Goal: Task Accomplishment & Management: Manage account settings

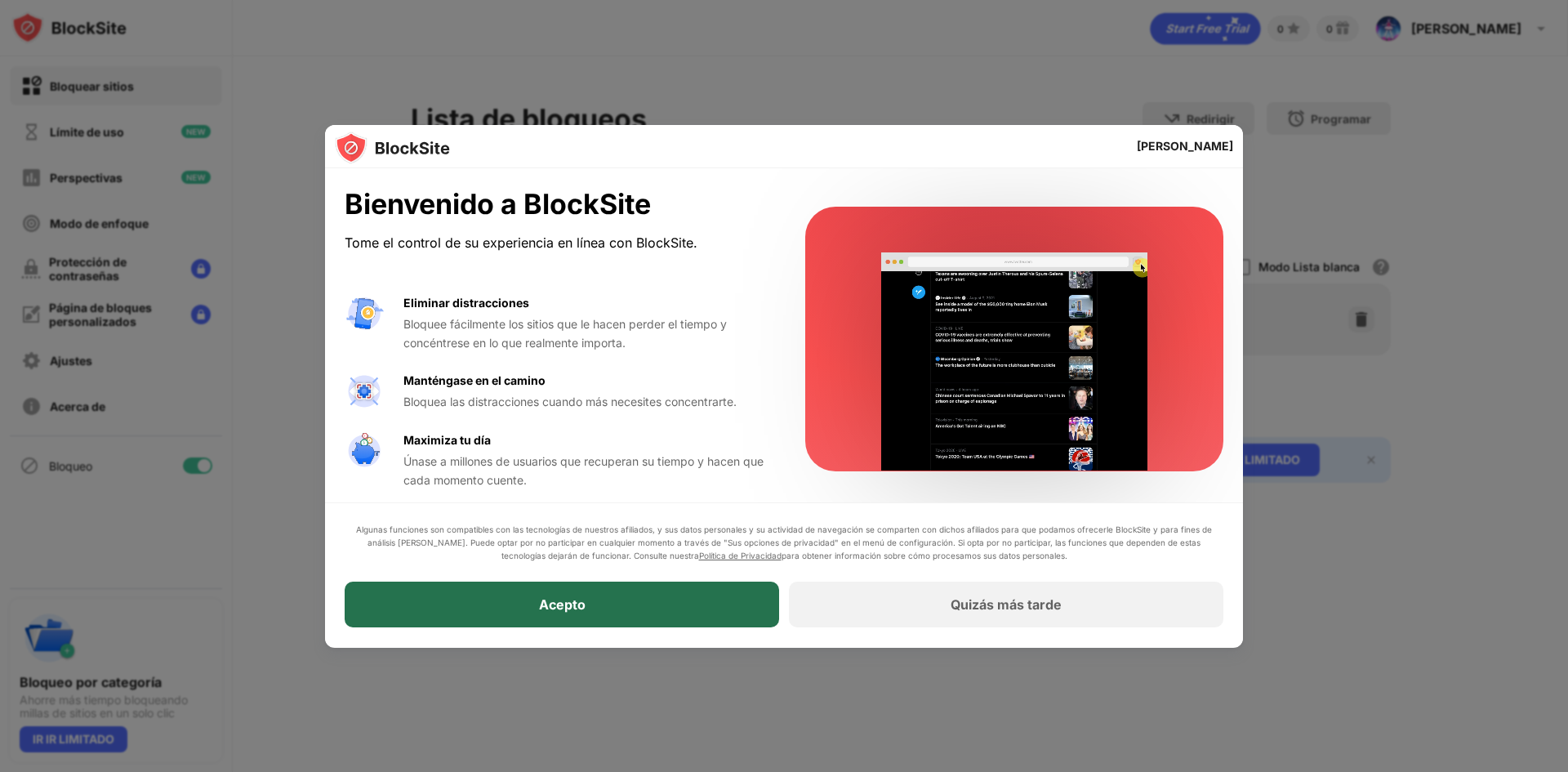
click at [553, 597] on font "Acepto" at bounding box center [562, 605] width 46 height 16
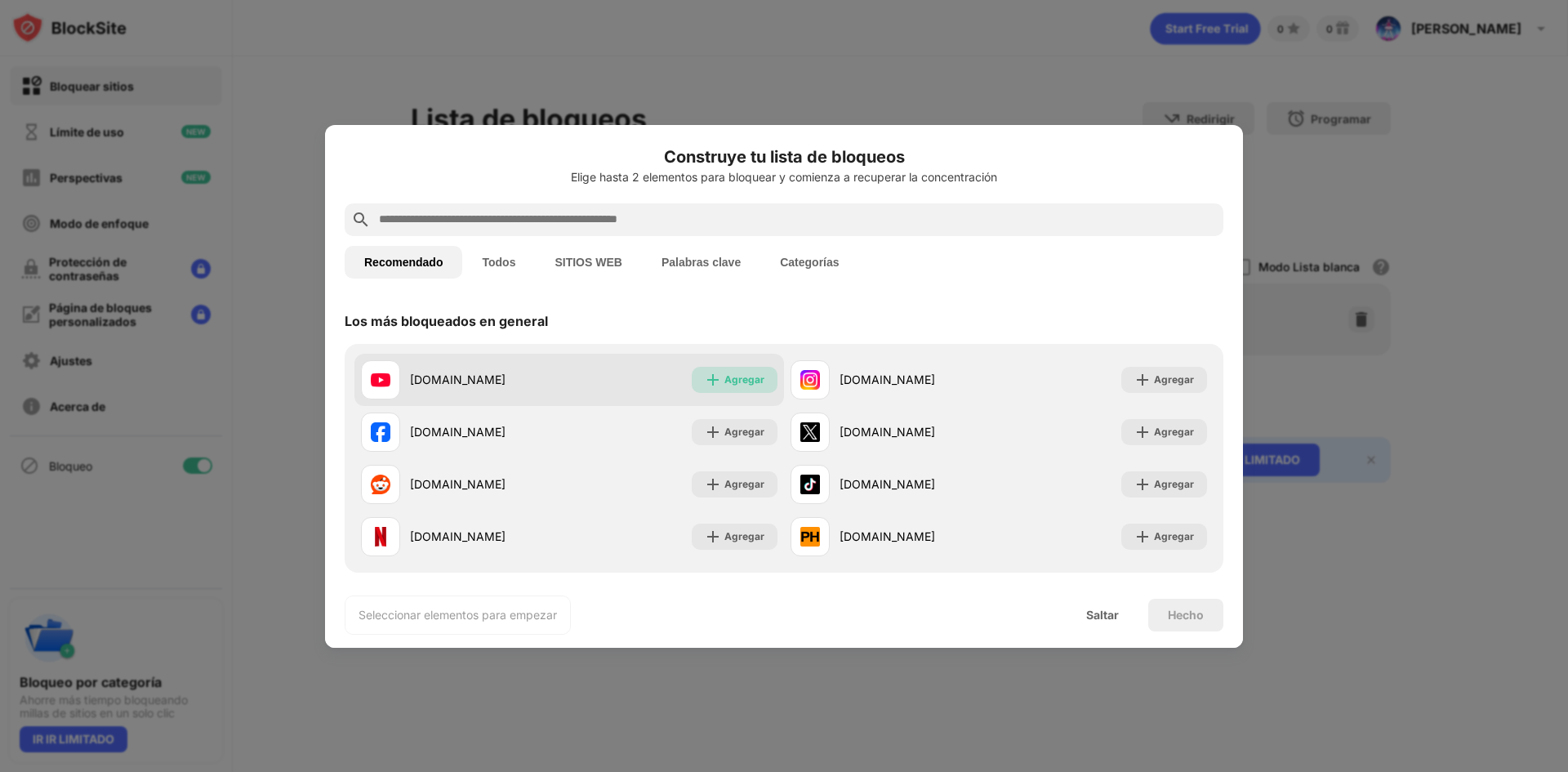
click at [712, 379] on img at bounding box center [712, 379] width 16 height 16
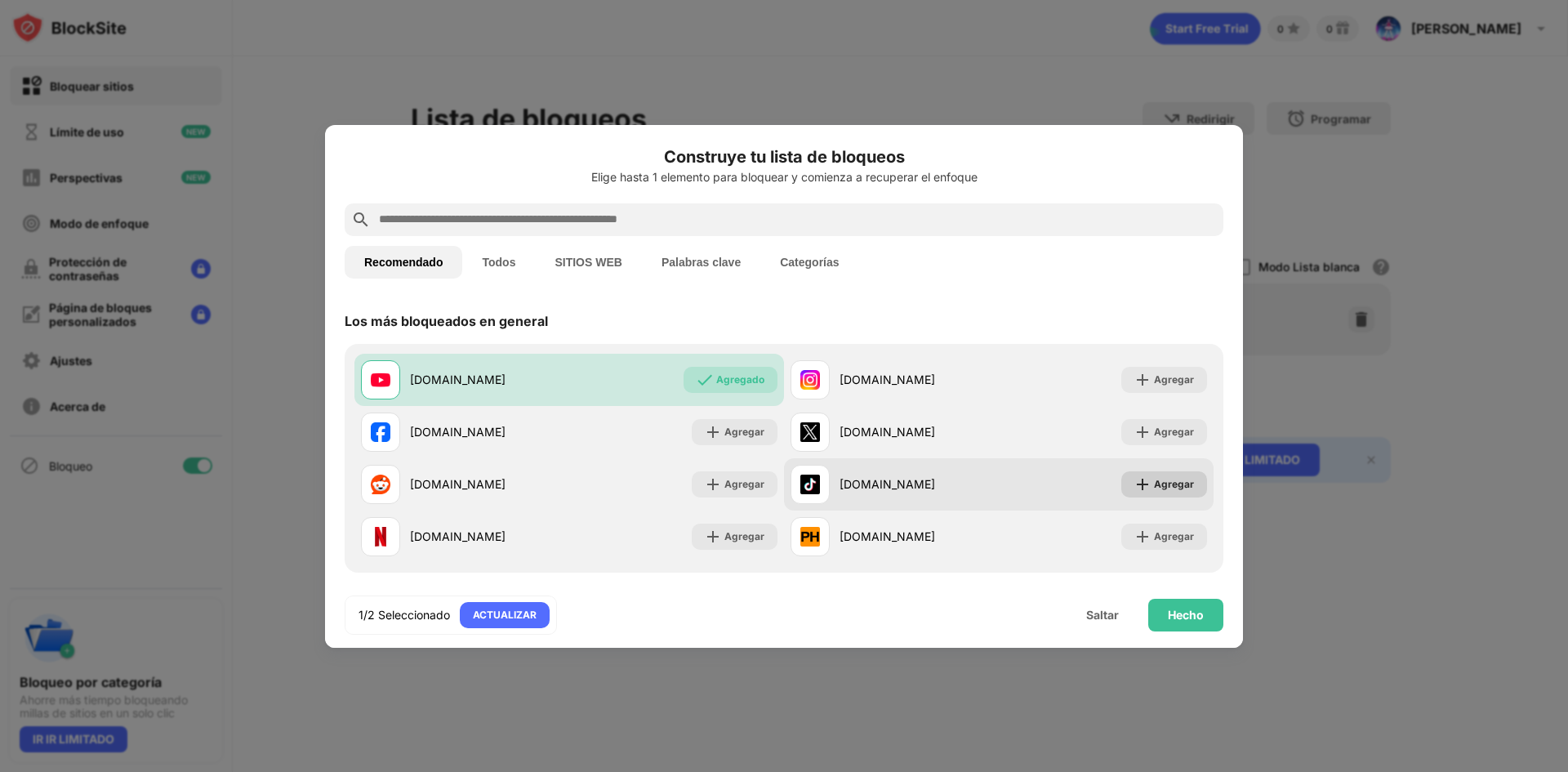
click at [1154, 480] on font "Agregar" at bounding box center [1174, 483] width 40 height 12
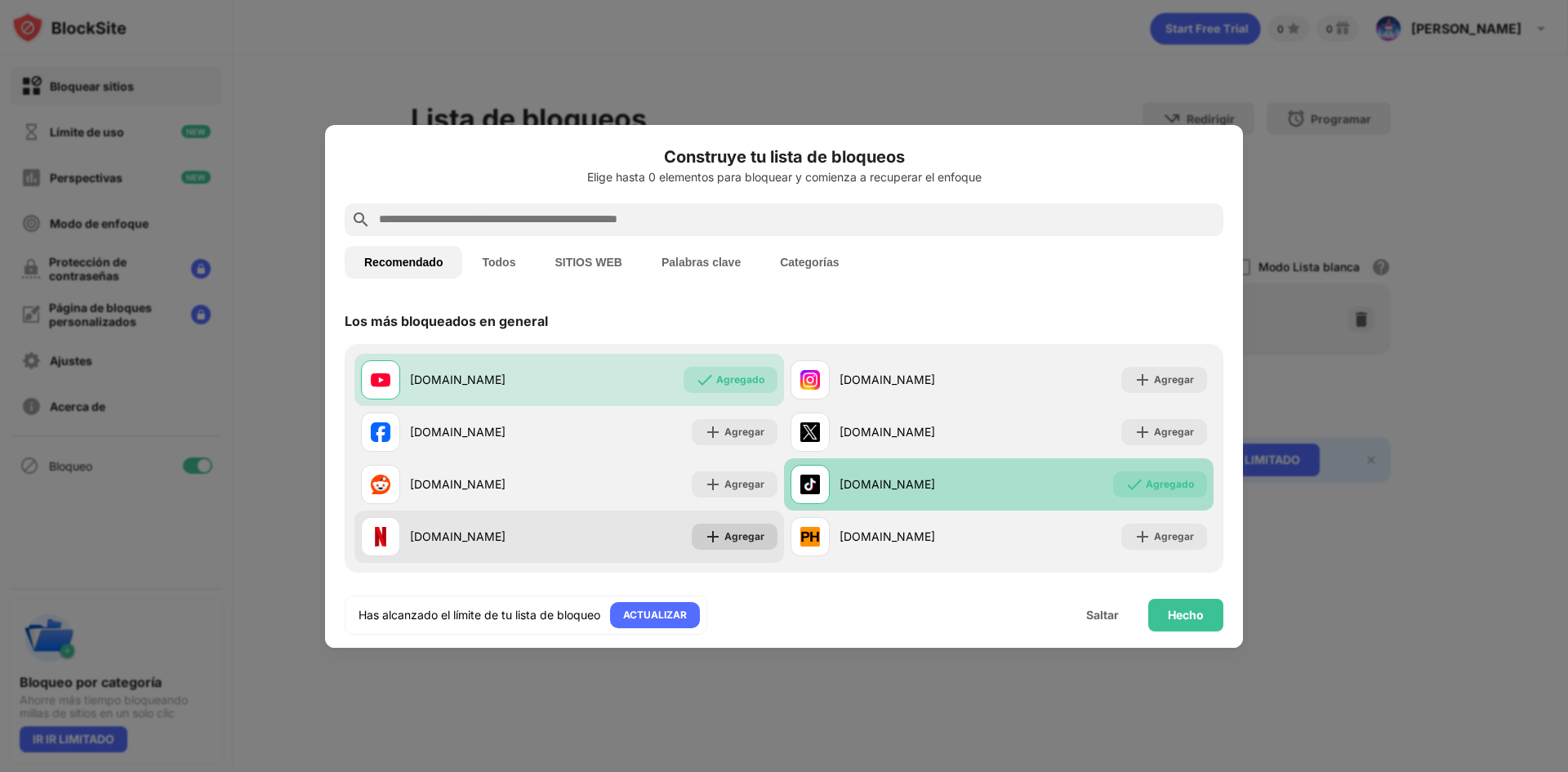
click at [708, 535] on img at bounding box center [712, 536] width 16 height 16
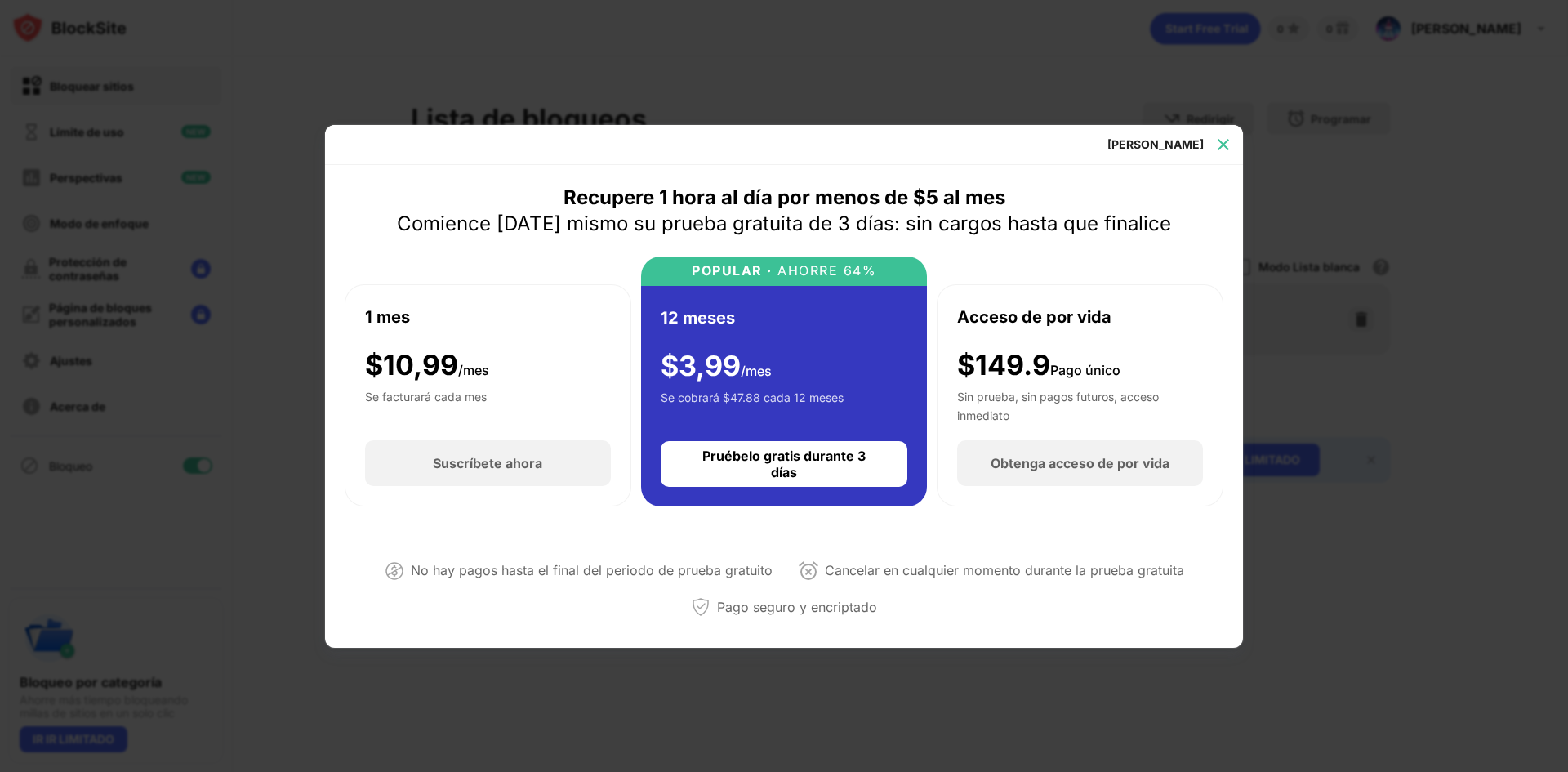
click at [1217, 142] on img at bounding box center [1223, 144] width 16 height 16
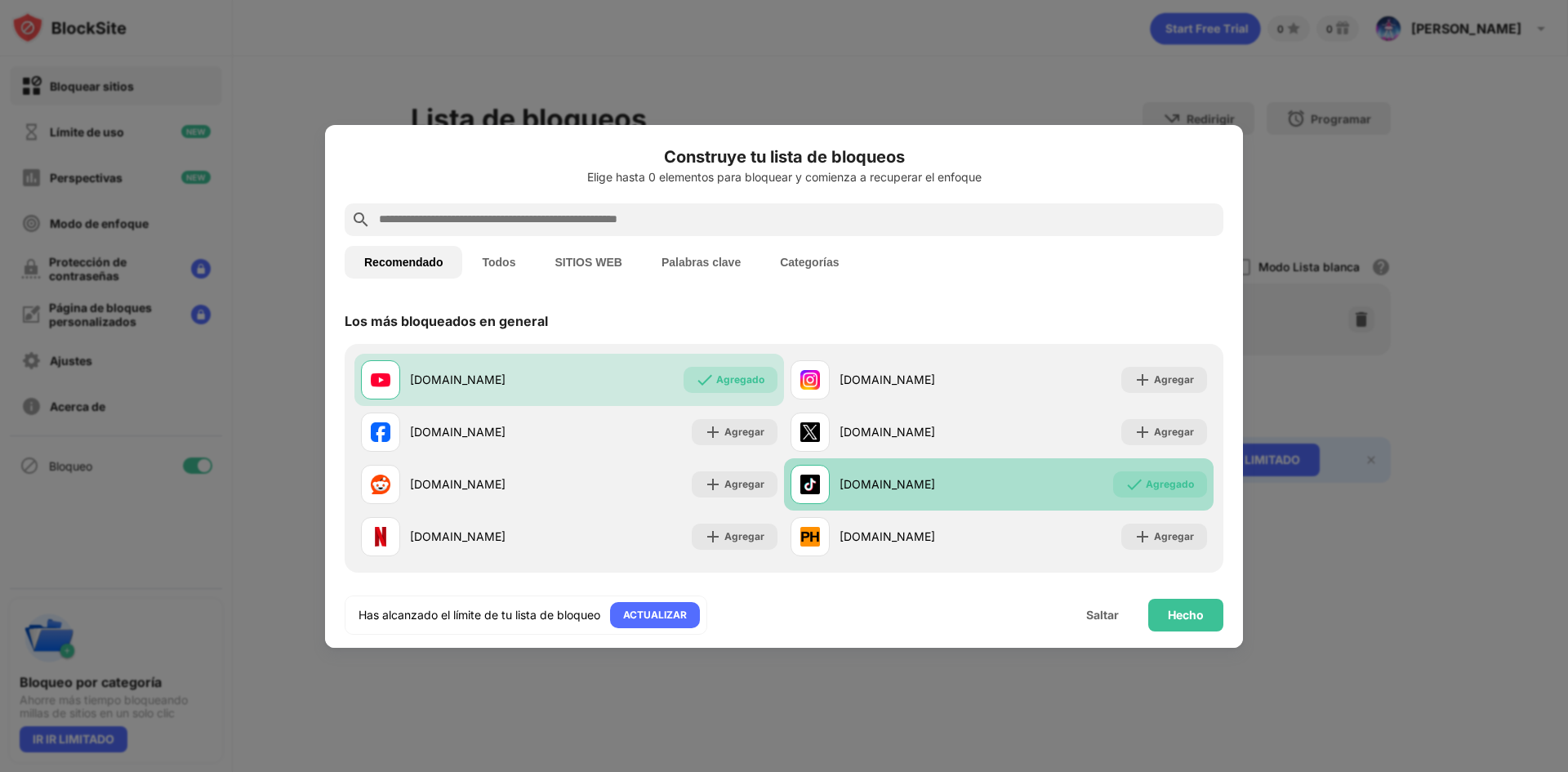
click at [513, 264] on font "Todos" at bounding box center [497, 262] width 33 height 13
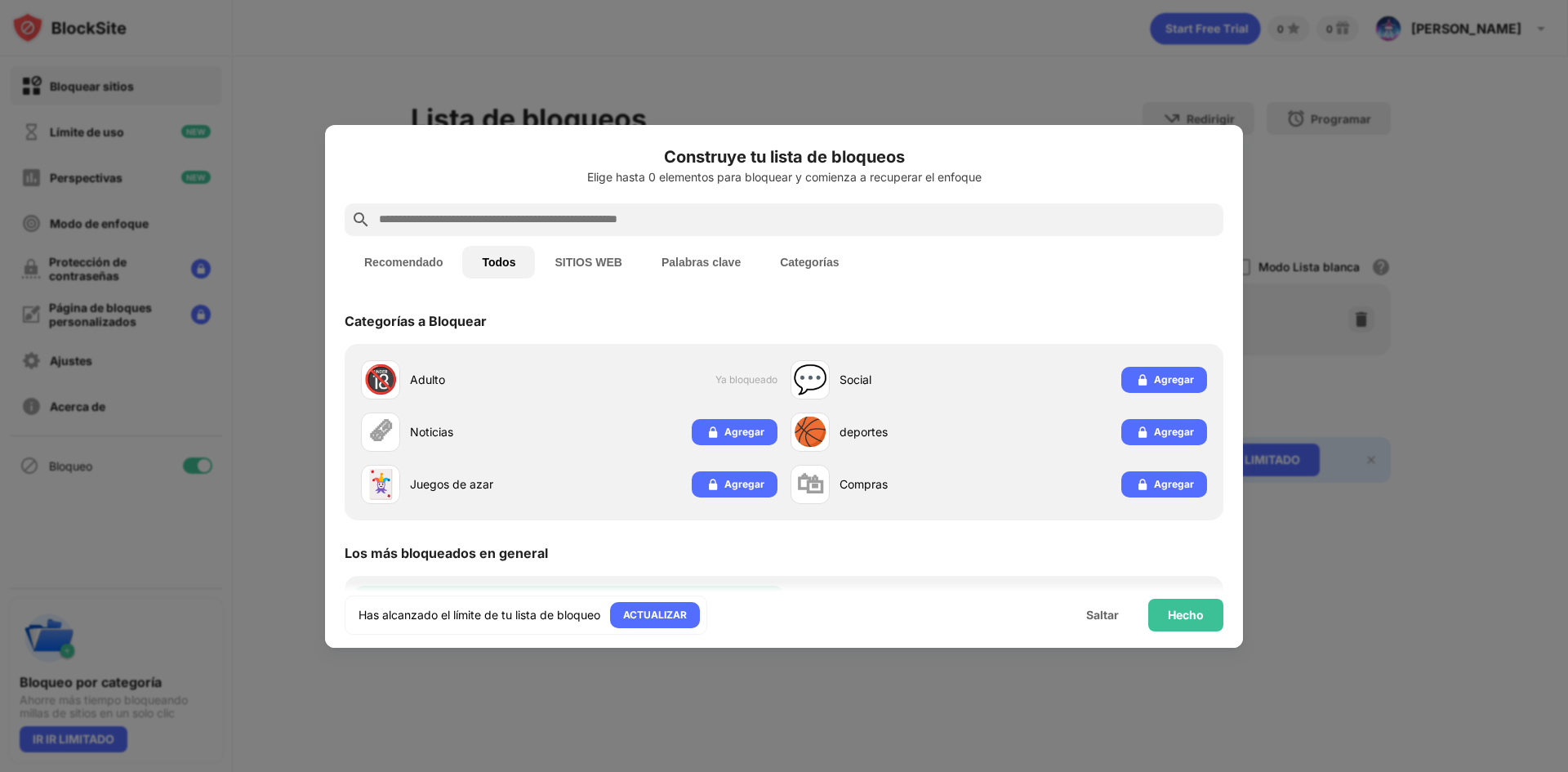
click at [606, 262] on font "SITIOS WEB" at bounding box center [587, 262] width 67 height 13
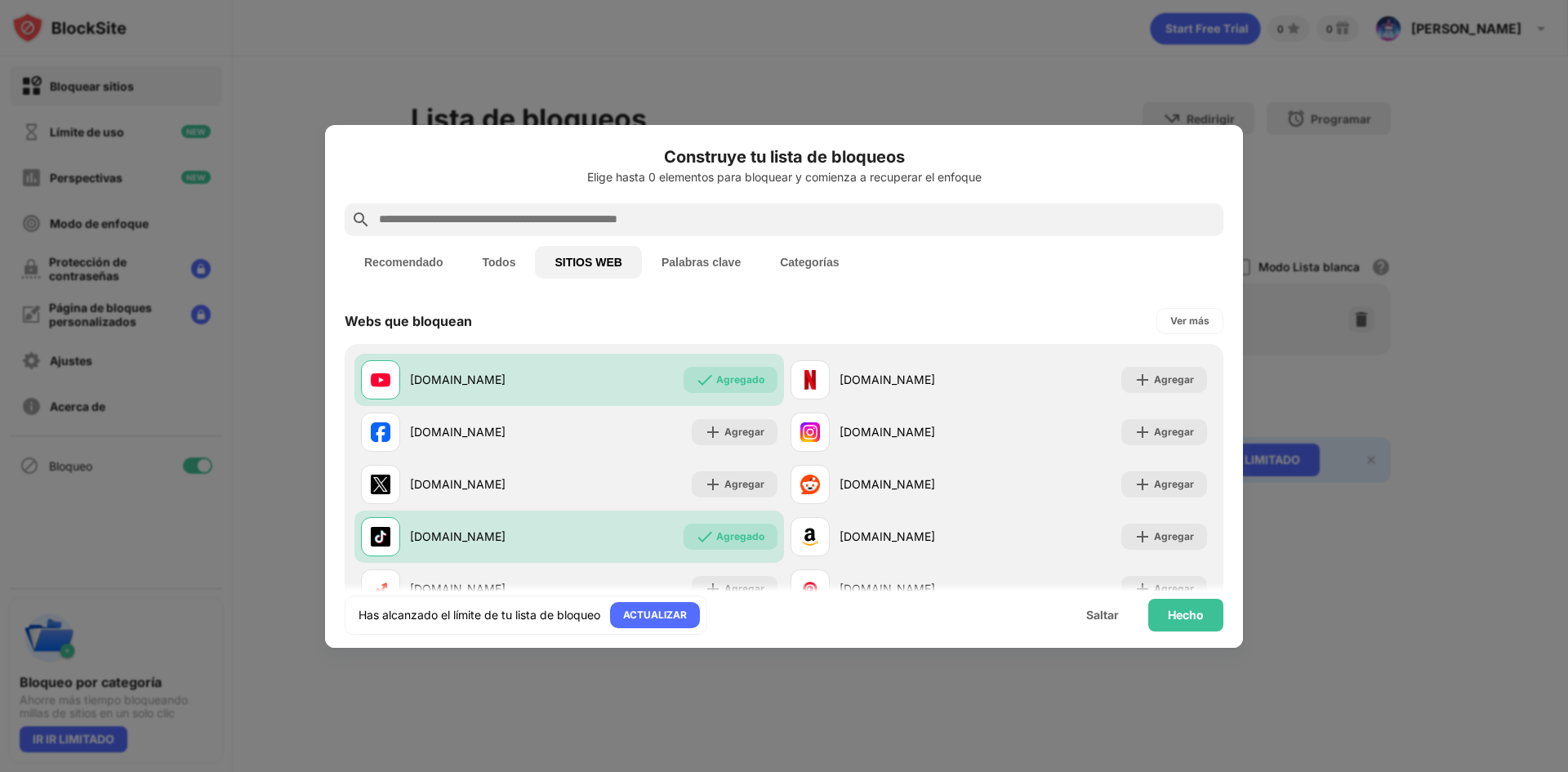
click at [691, 249] on button "Palabras clave" at bounding box center [701, 262] width 118 height 33
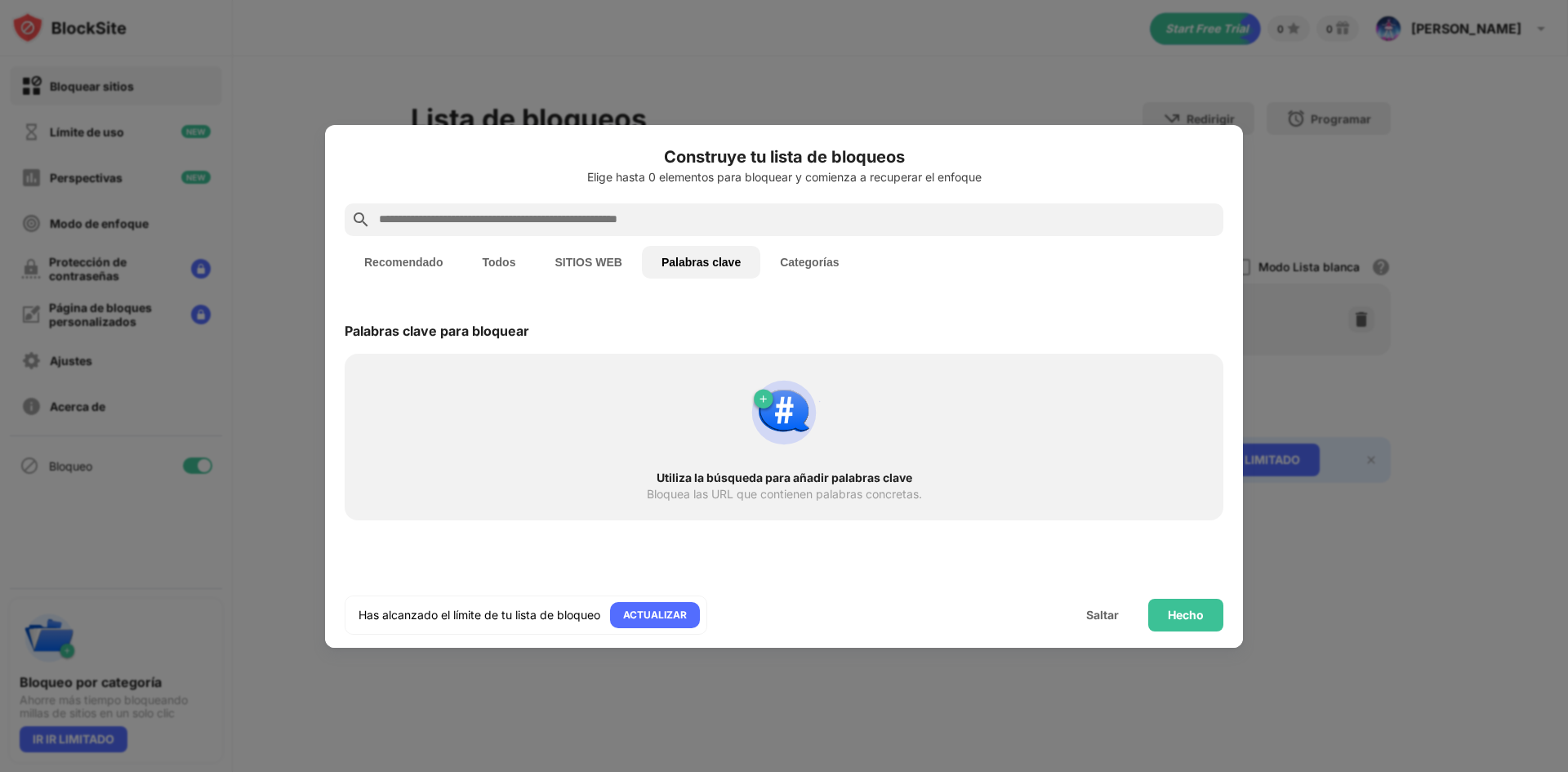
click at [794, 258] on font "Categorías" at bounding box center [810, 262] width 59 height 13
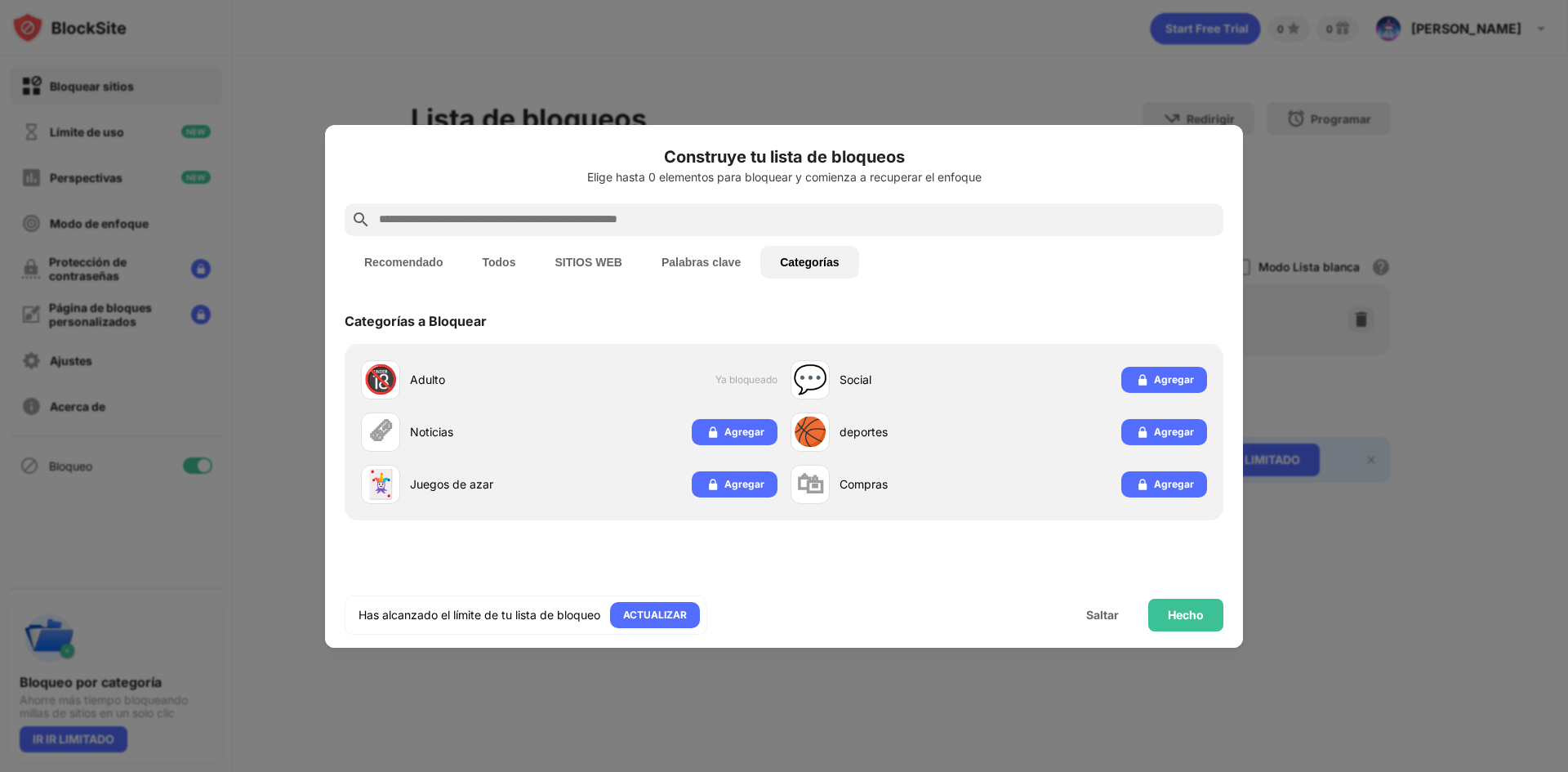
click at [392, 260] on font "Recomendado" at bounding box center [403, 262] width 78 height 13
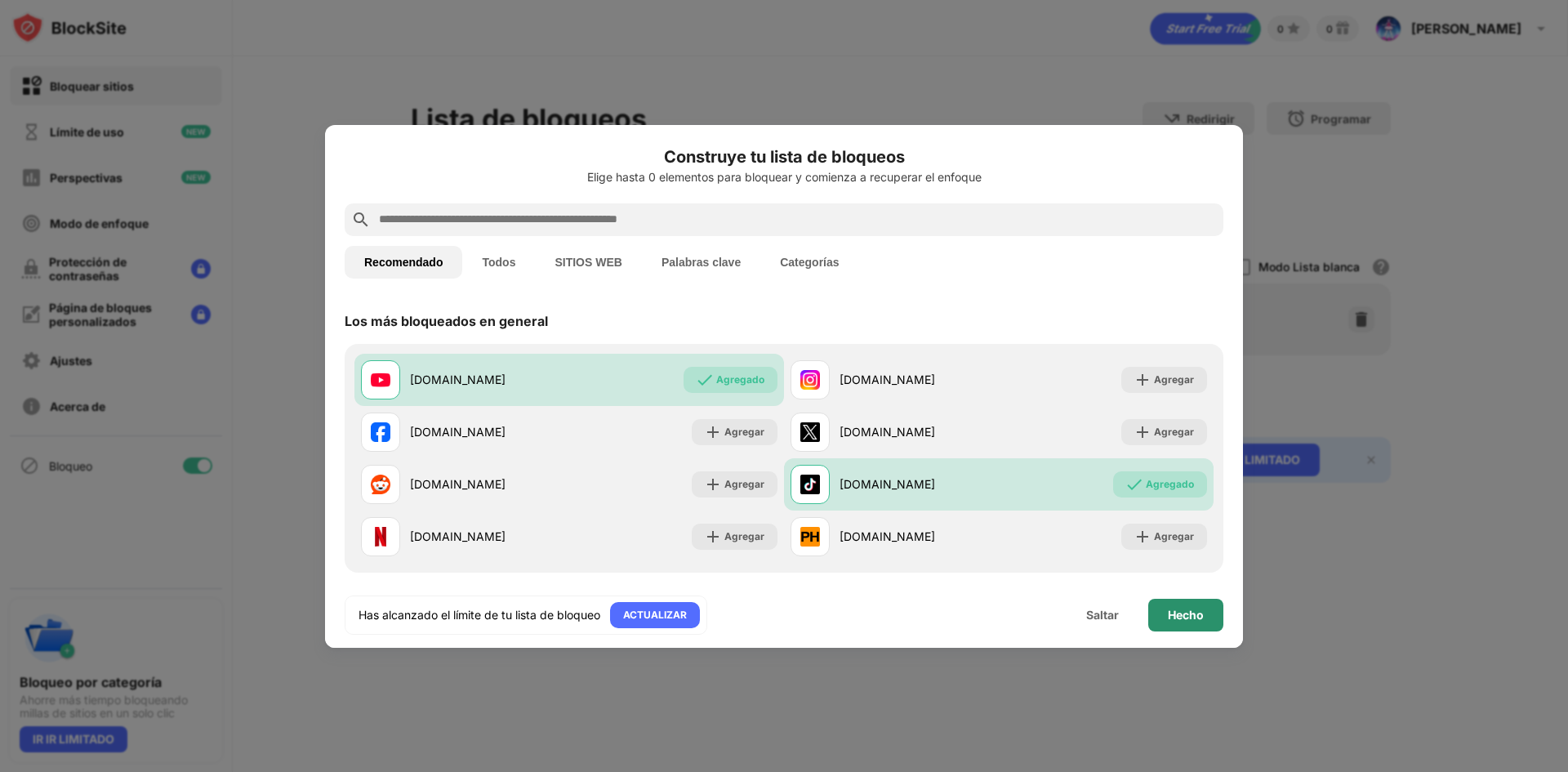
click at [1196, 612] on font "Hecho" at bounding box center [1186, 614] width 36 height 14
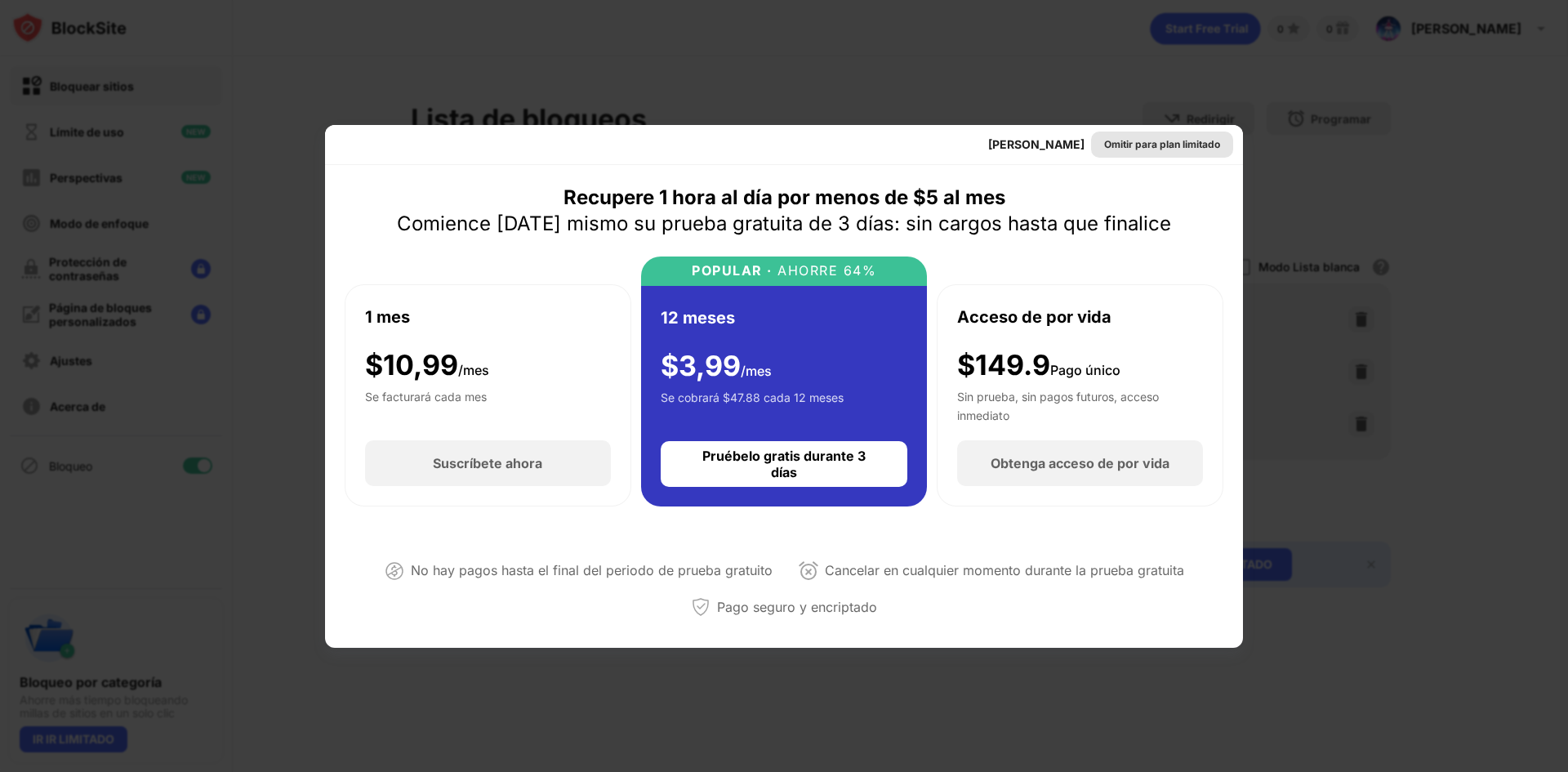
click at [1194, 144] on font "Omitir para plan limitado" at bounding box center [1161, 144] width 116 height 12
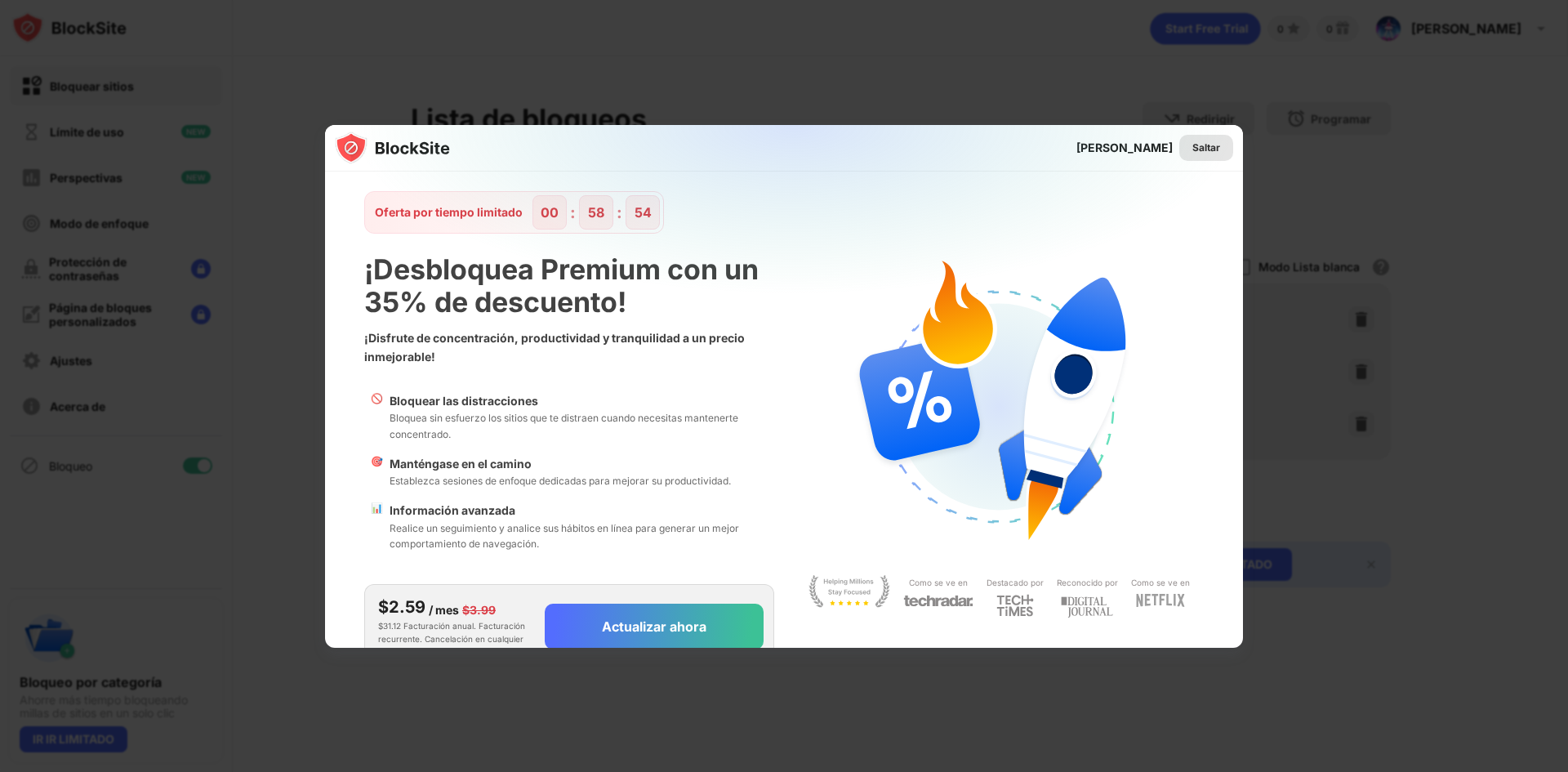
click at [1193, 145] on font "Saltar" at bounding box center [1206, 147] width 27 height 12
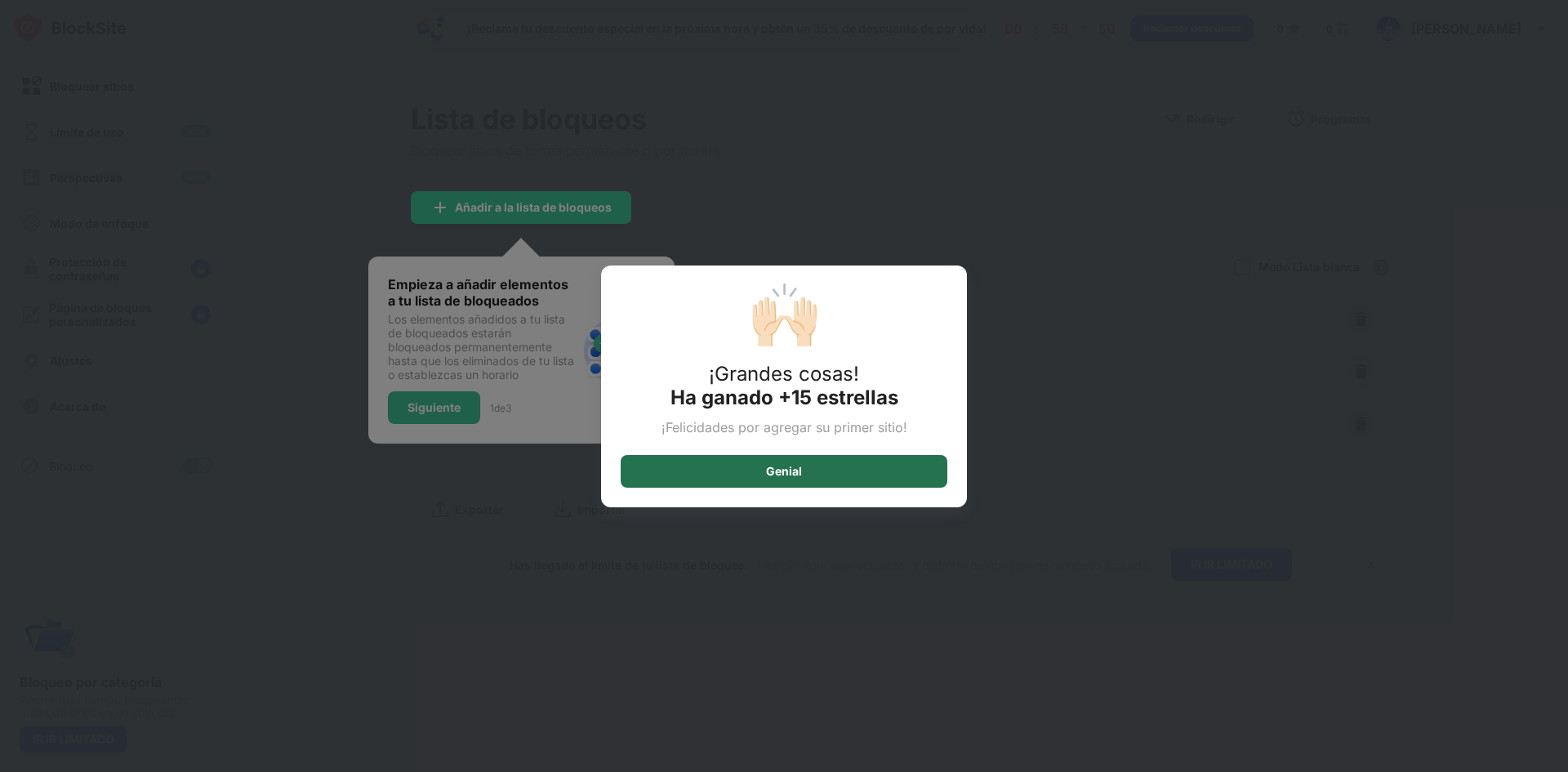
click at [773, 471] on font "Genial" at bounding box center [784, 470] width 36 height 14
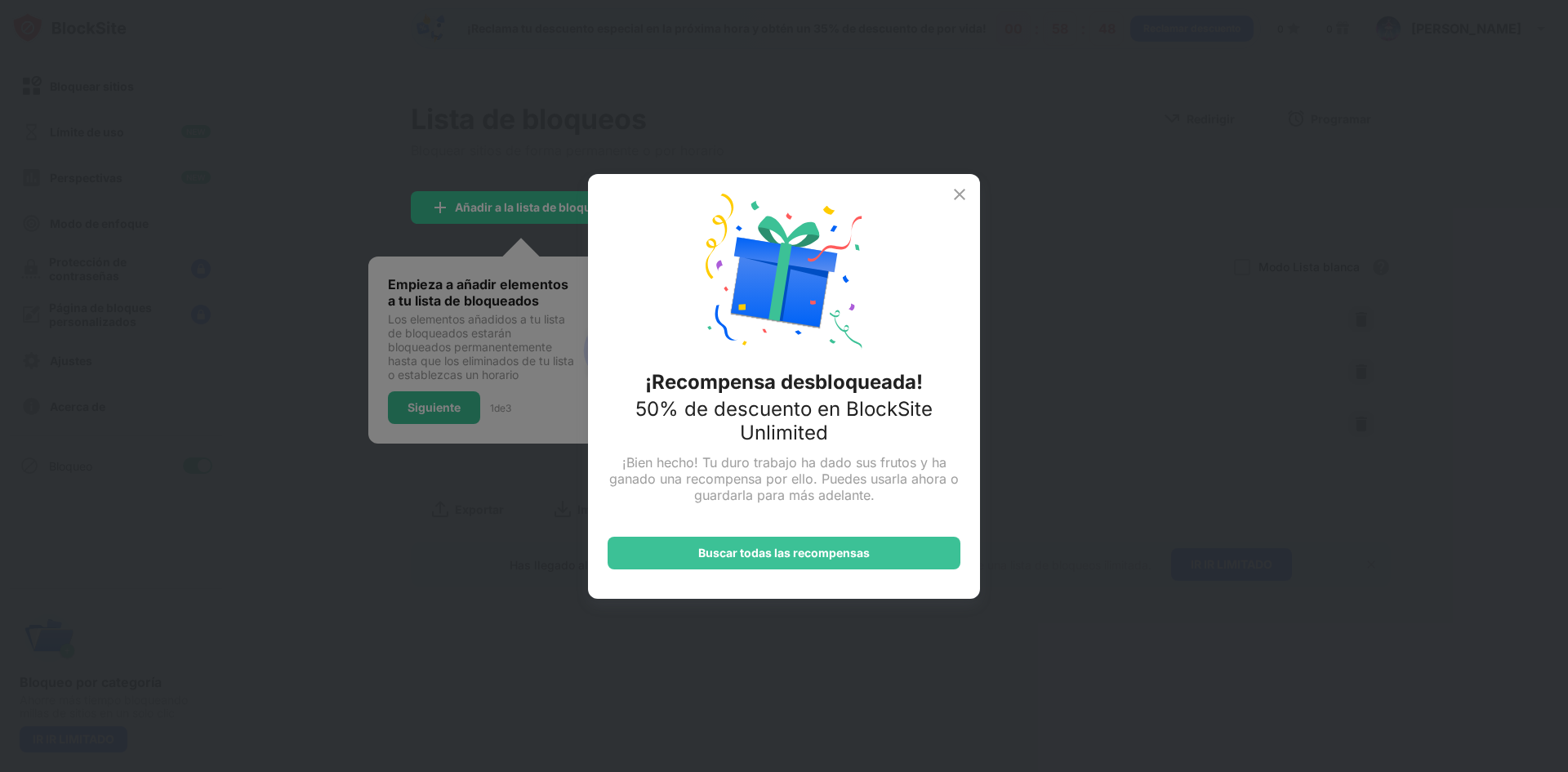
click at [957, 194] on img at bounding box center [959, 194] width 20 height 20
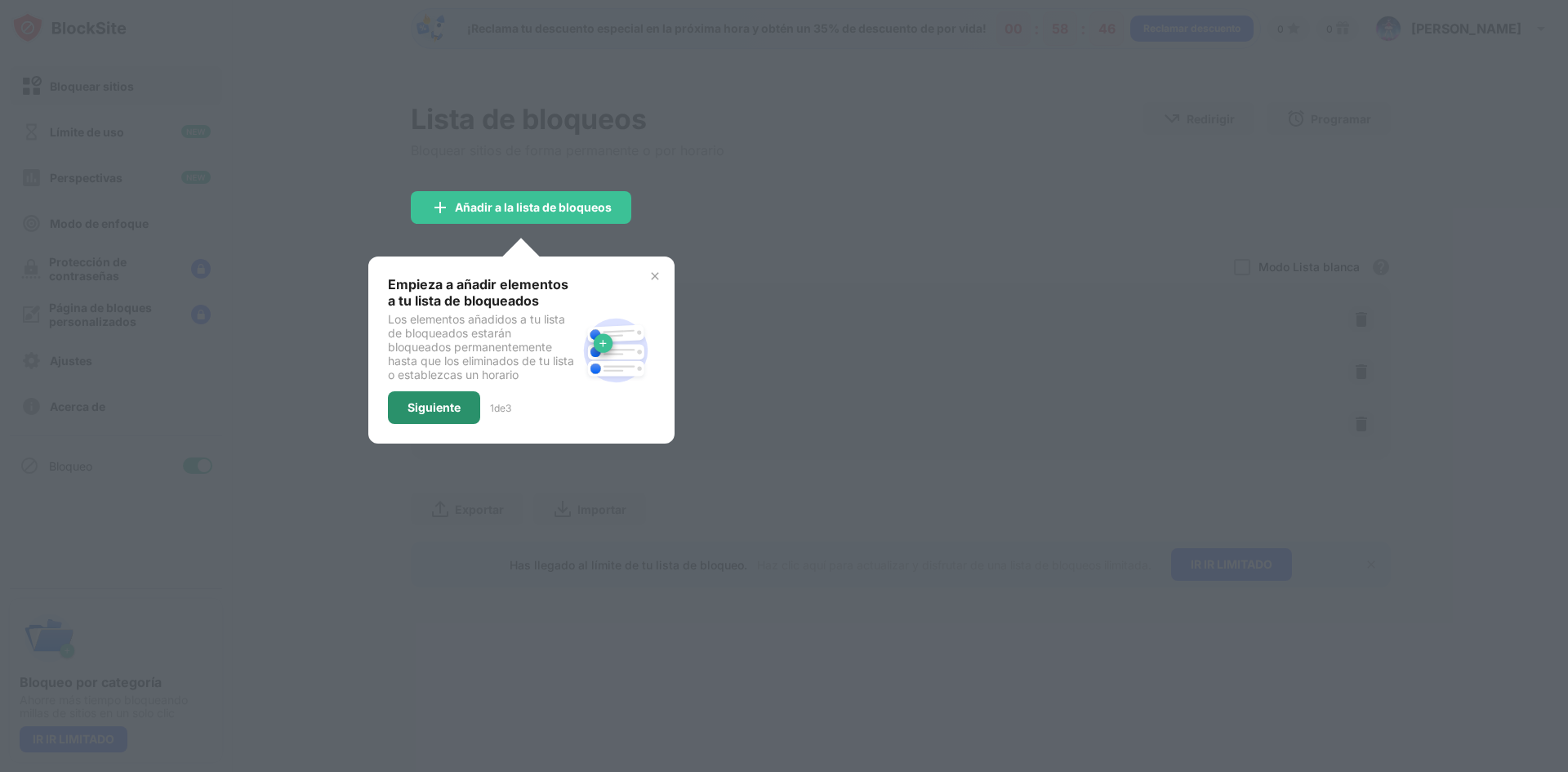
click at [461, 410] on div "Siguiente" at bounding box center [434, 408] width 93 height 33
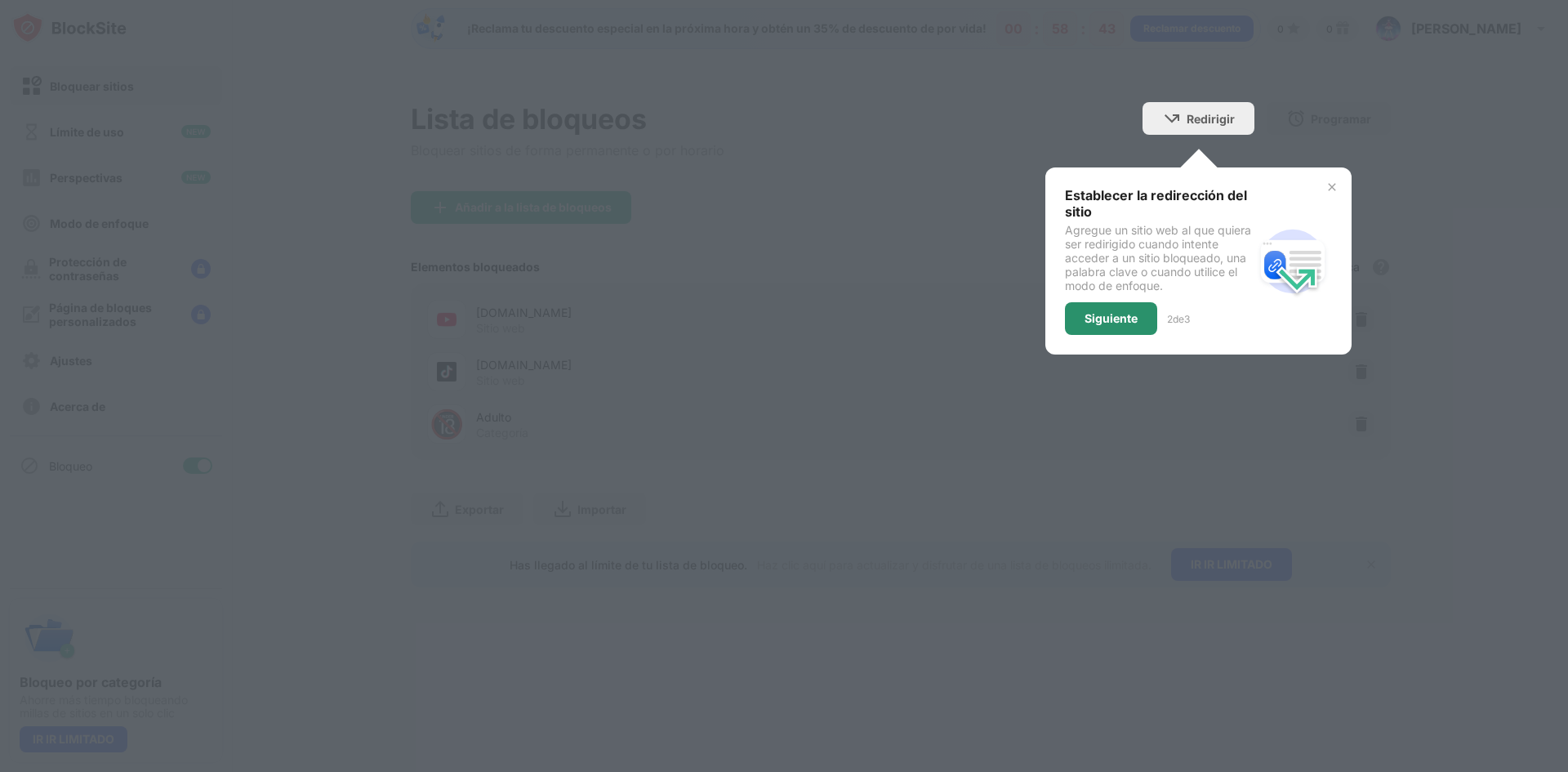
click at [1140, 308] on div "Siguiente" at bounding box center [1111, 318] width 93 height 33
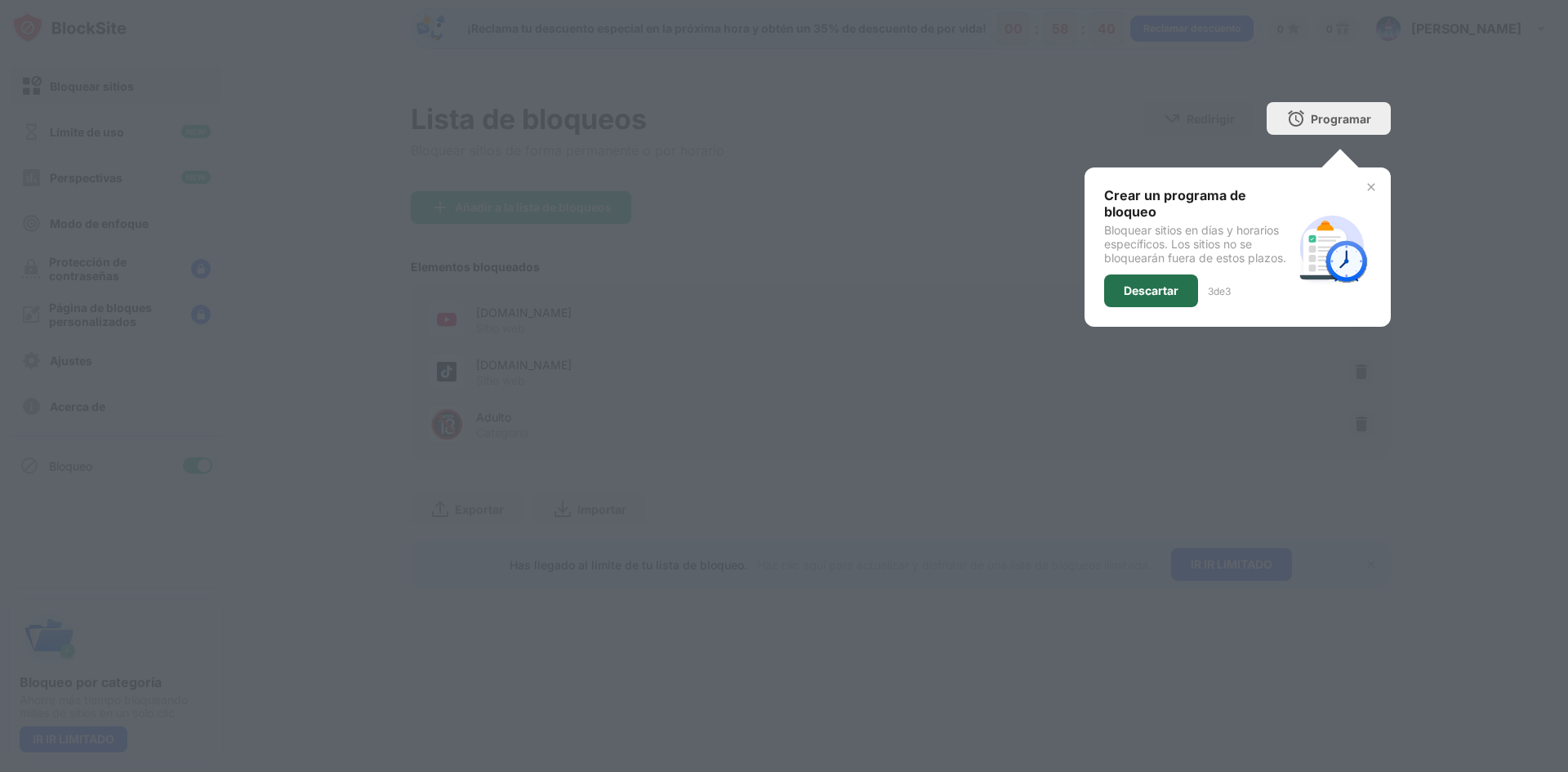
click at [1150, 289] on font "Descartar" at bounding box center [1151, 290] width 55 height 14
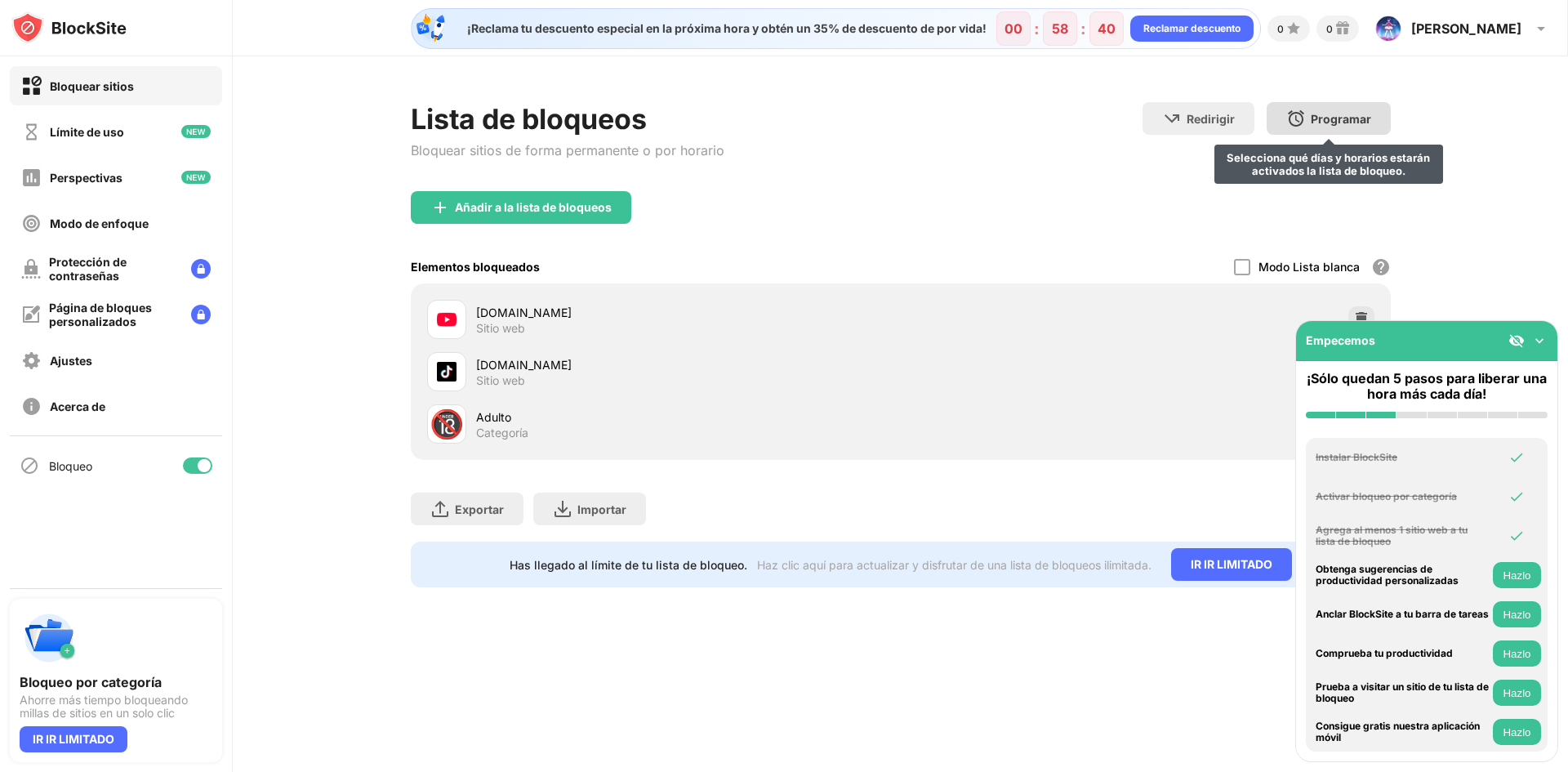
click at [1323, 121] on font "Programar" at bounding box center [1341, 118] width 61 height 14
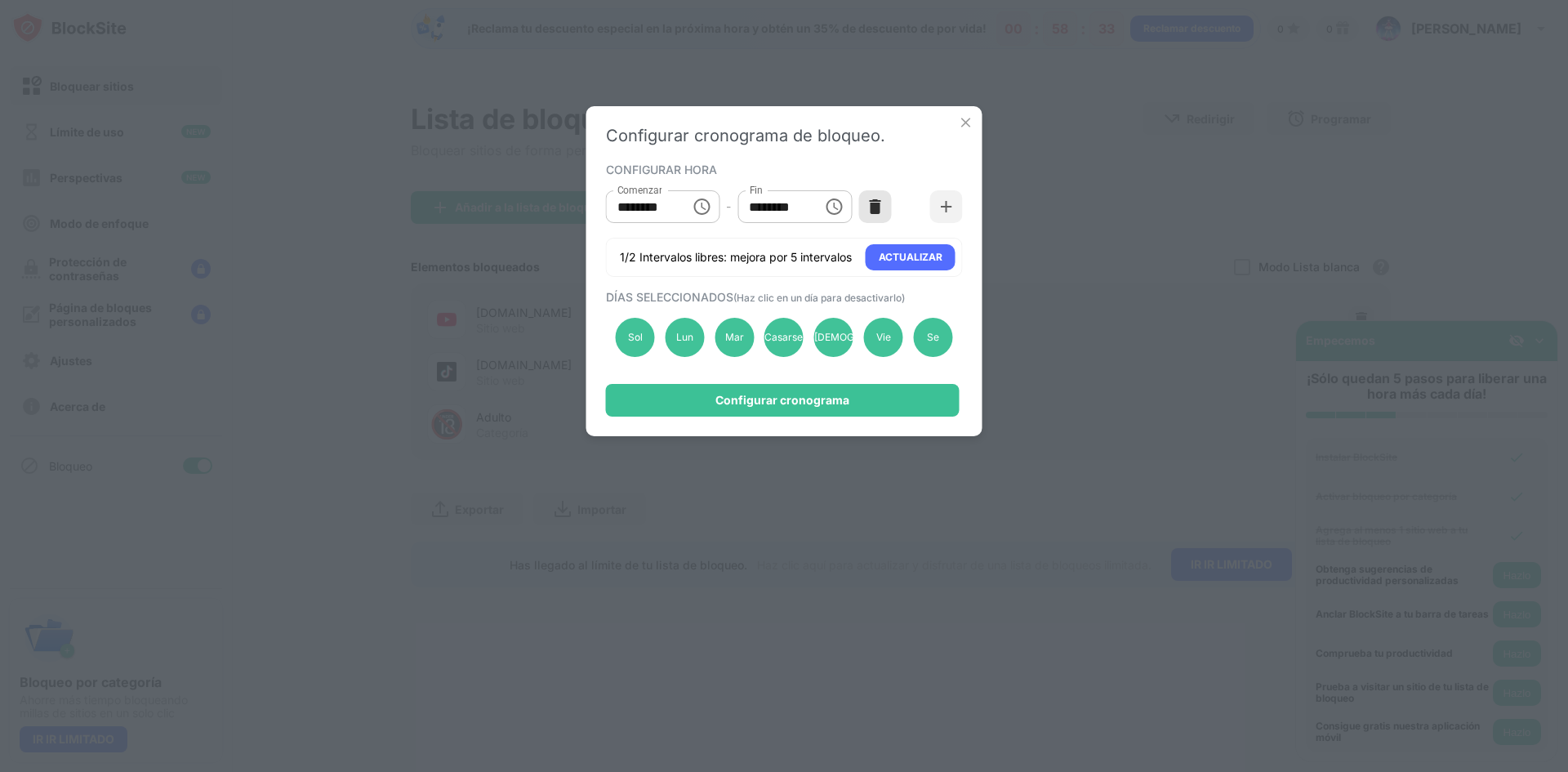
click at [869, 207] on img at bounding box center [874, 206] width 16 height 16
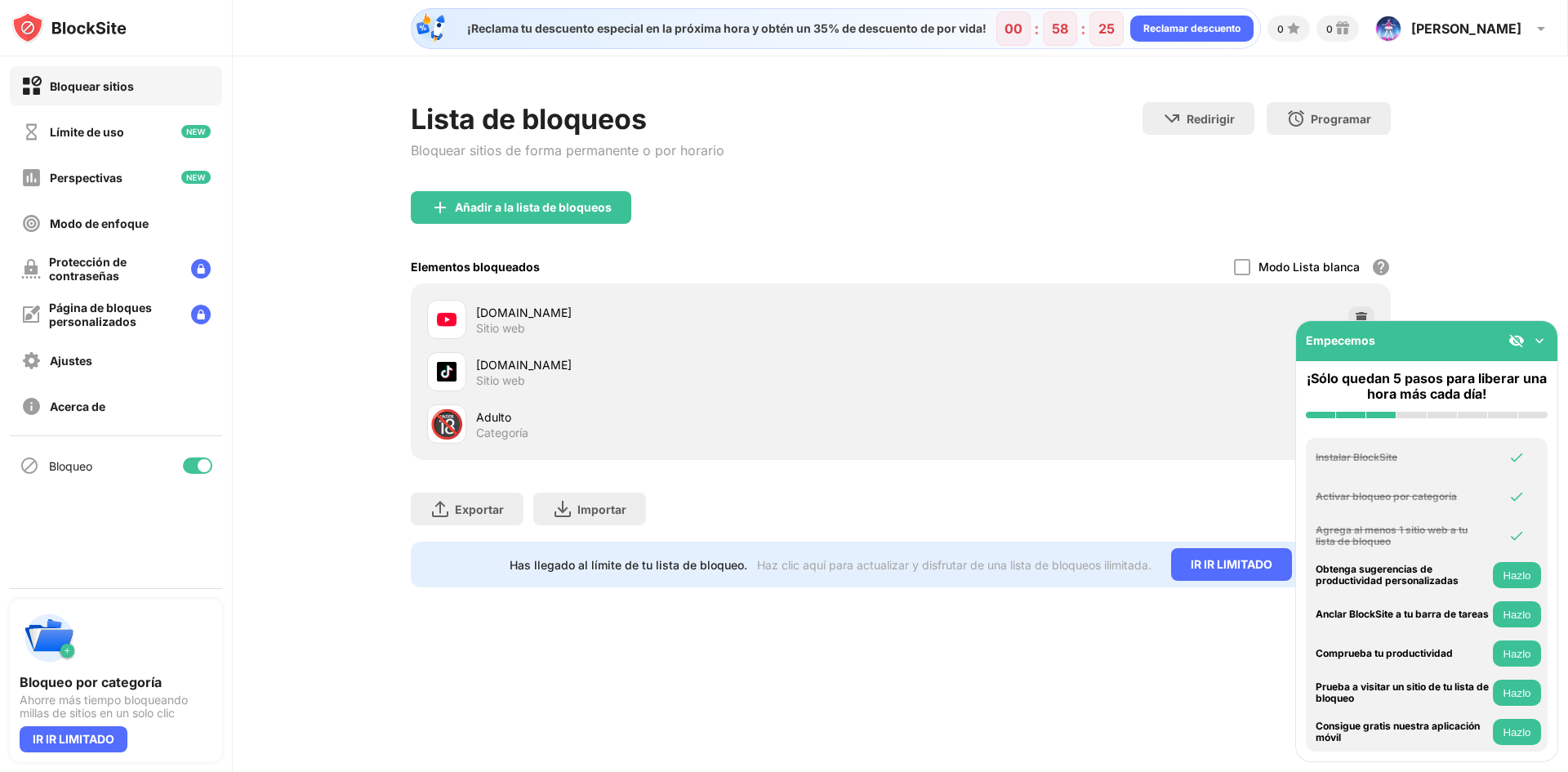
click at [1543, 337] on img at bounding box center [1539, 340] width 16 height 16
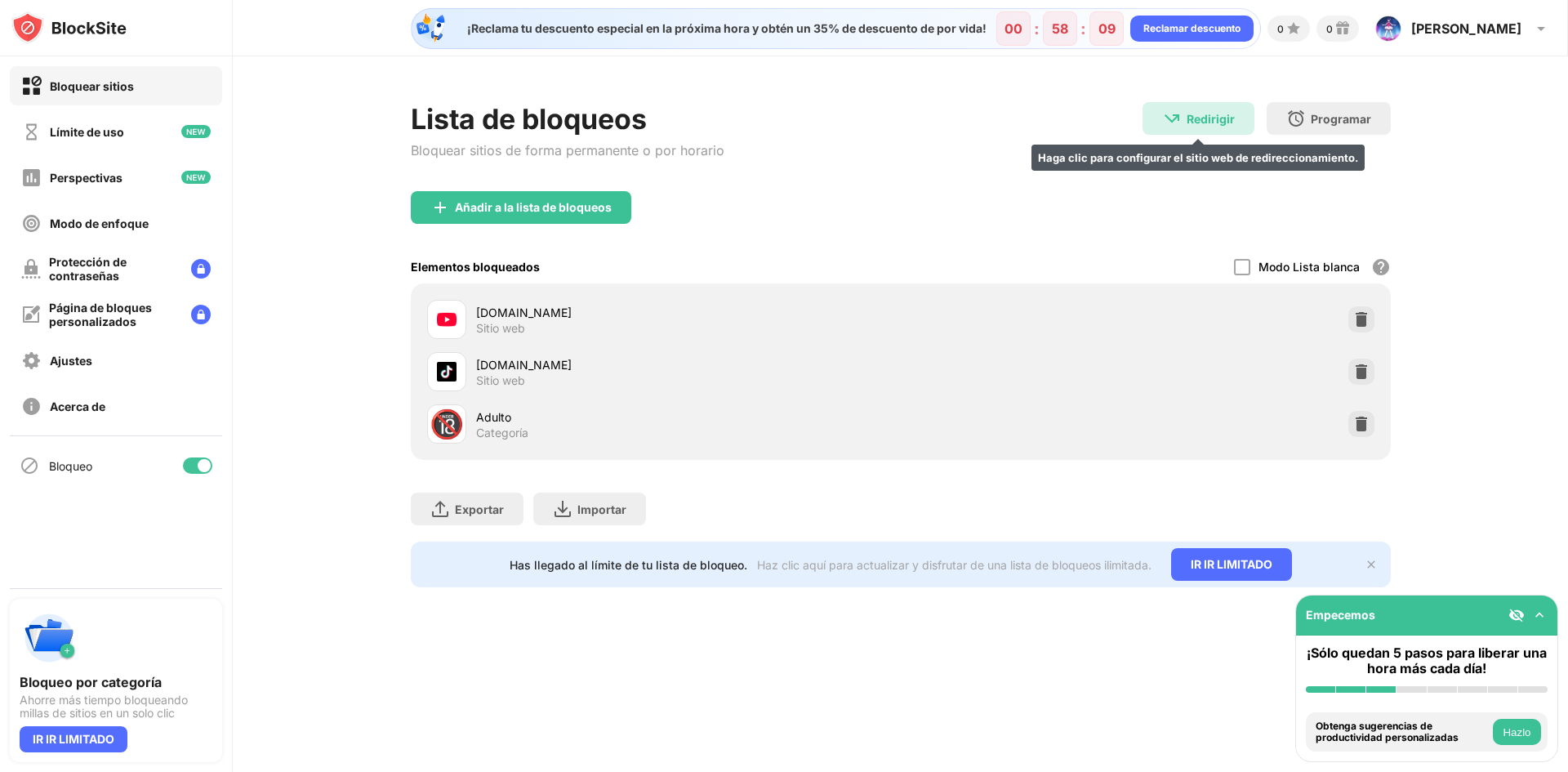
click at [1211, 124] on font "Redirigir" at bounding box center [1211, 118] width 48 height 14
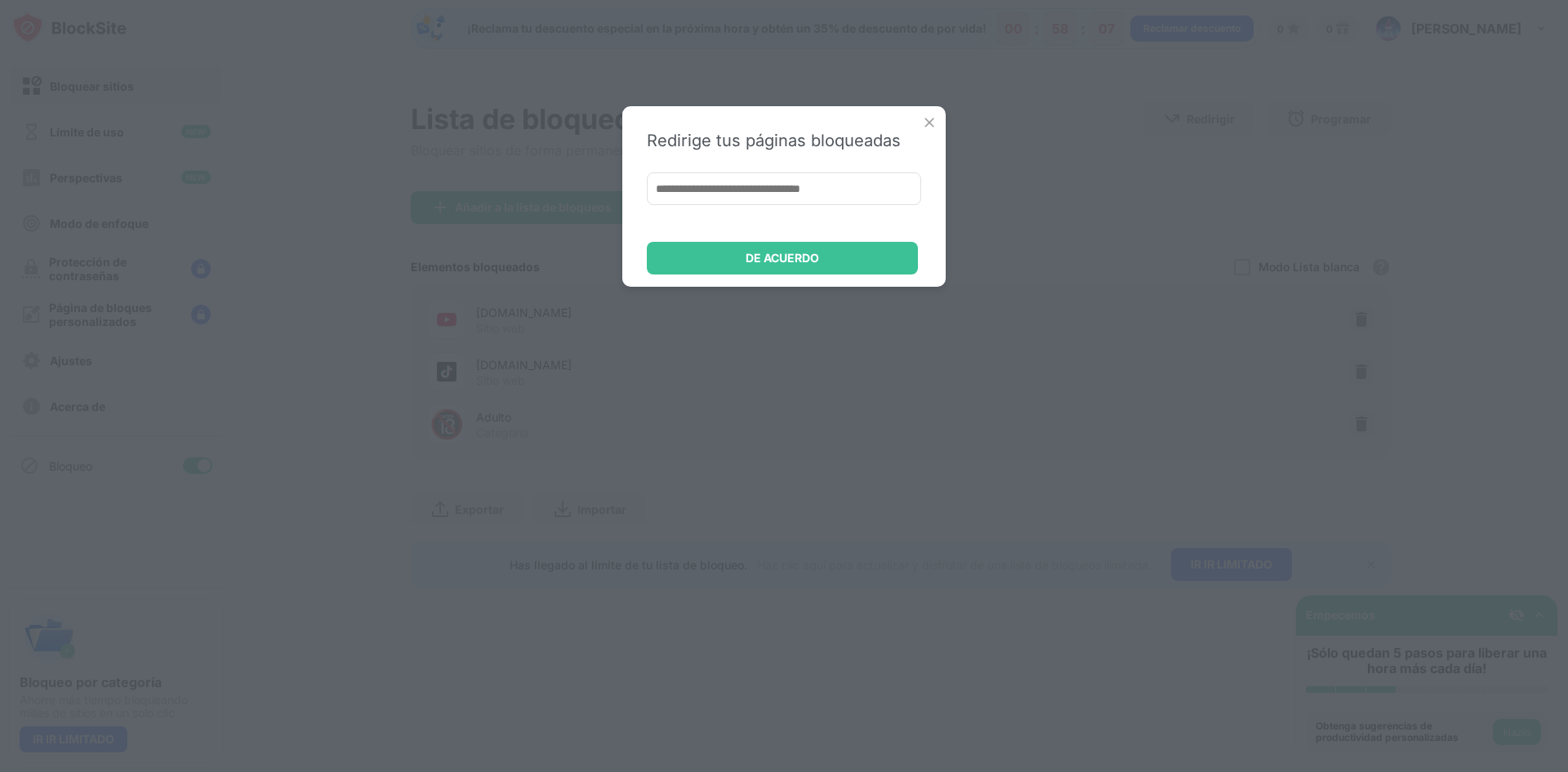
click at [934, 117] on img at bounding box center [929, 122] width 16 height 16
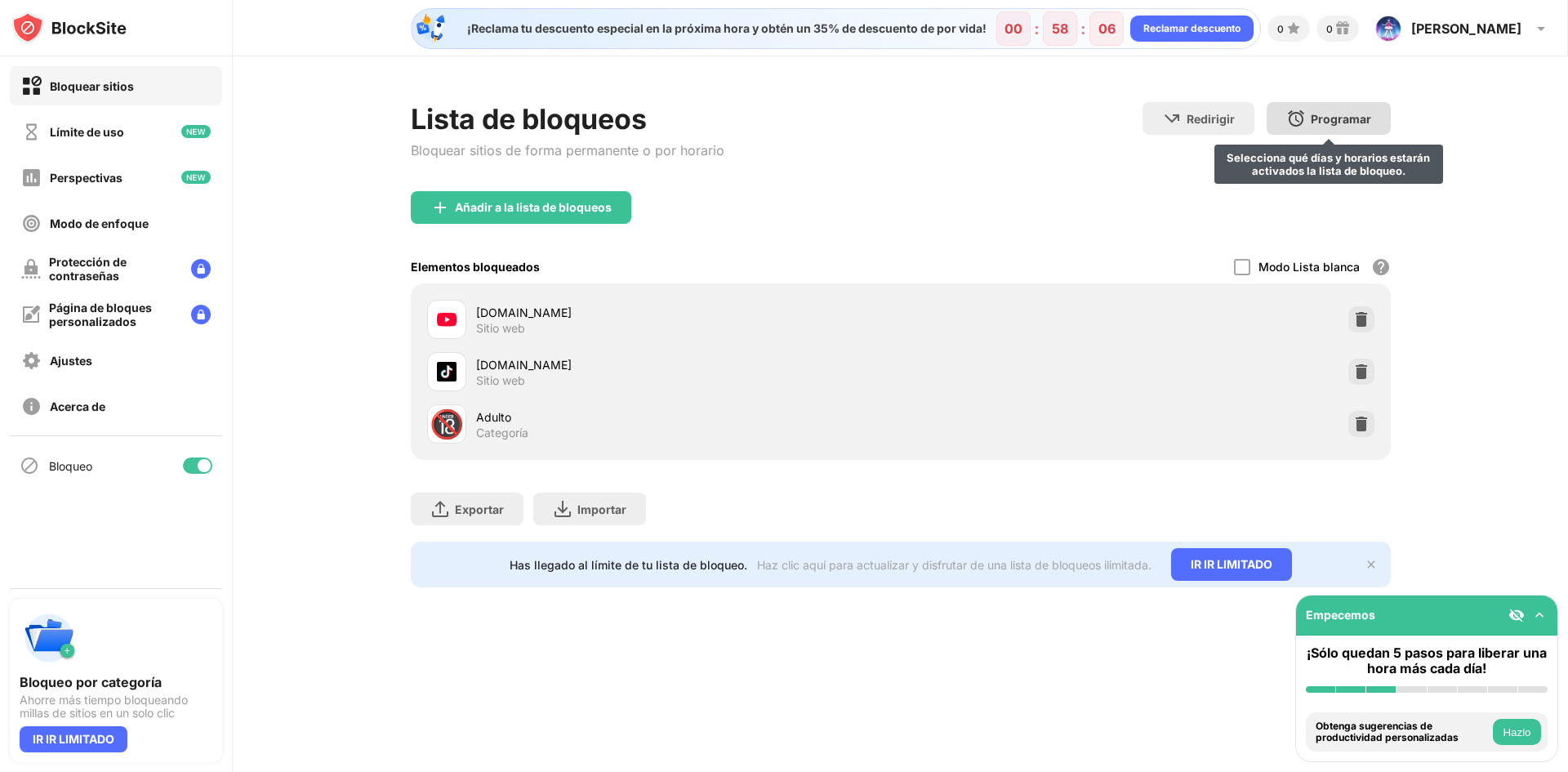
click at [1323, 123] on font "Programar" at bounding box center [1341, 118] width 61 height 14
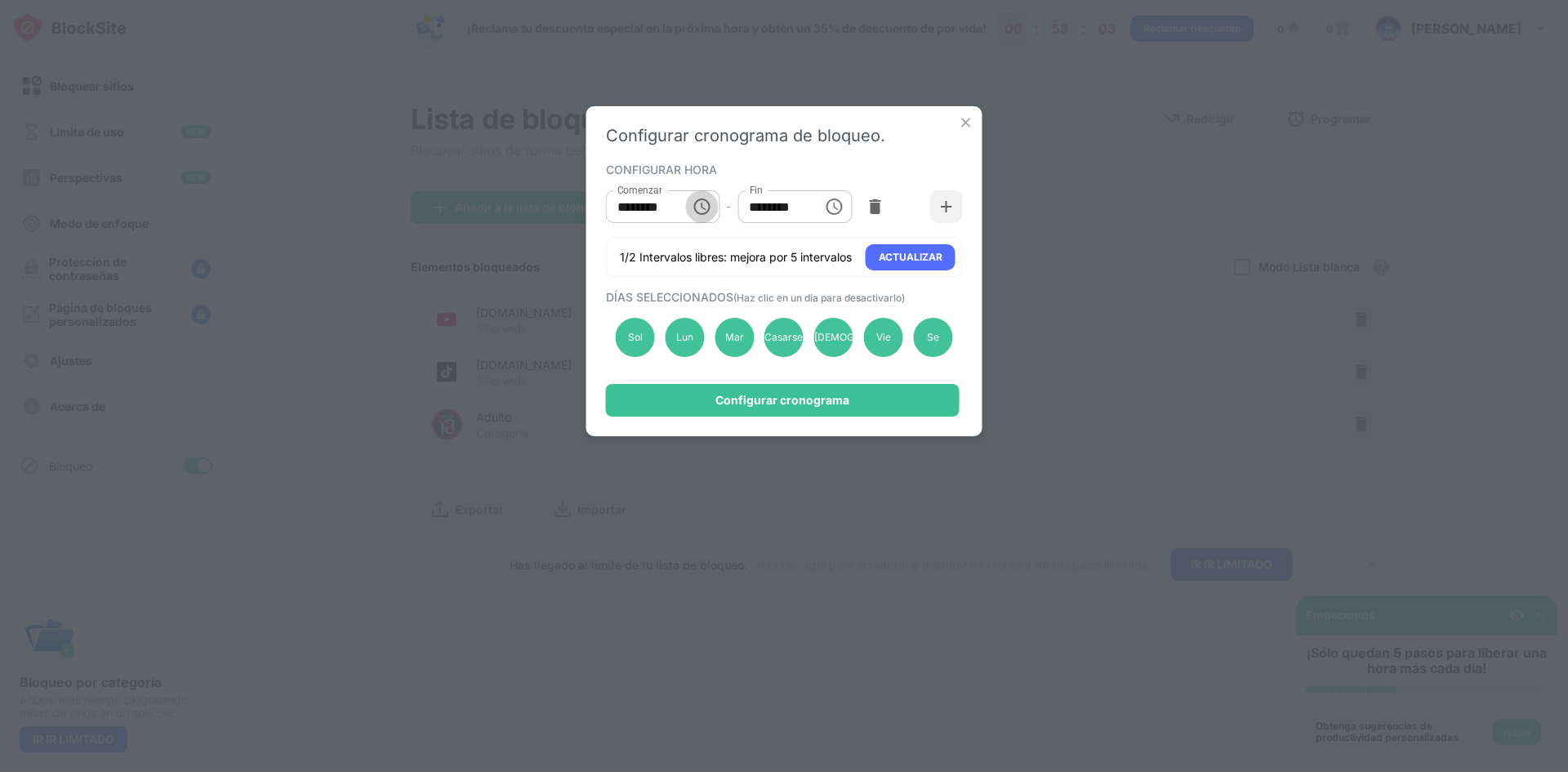
click at [691, 210] on icon "Elija la hora, la hora seleccionada es 10:00 AM" at bounding box center [701, 206] width 20 height 20
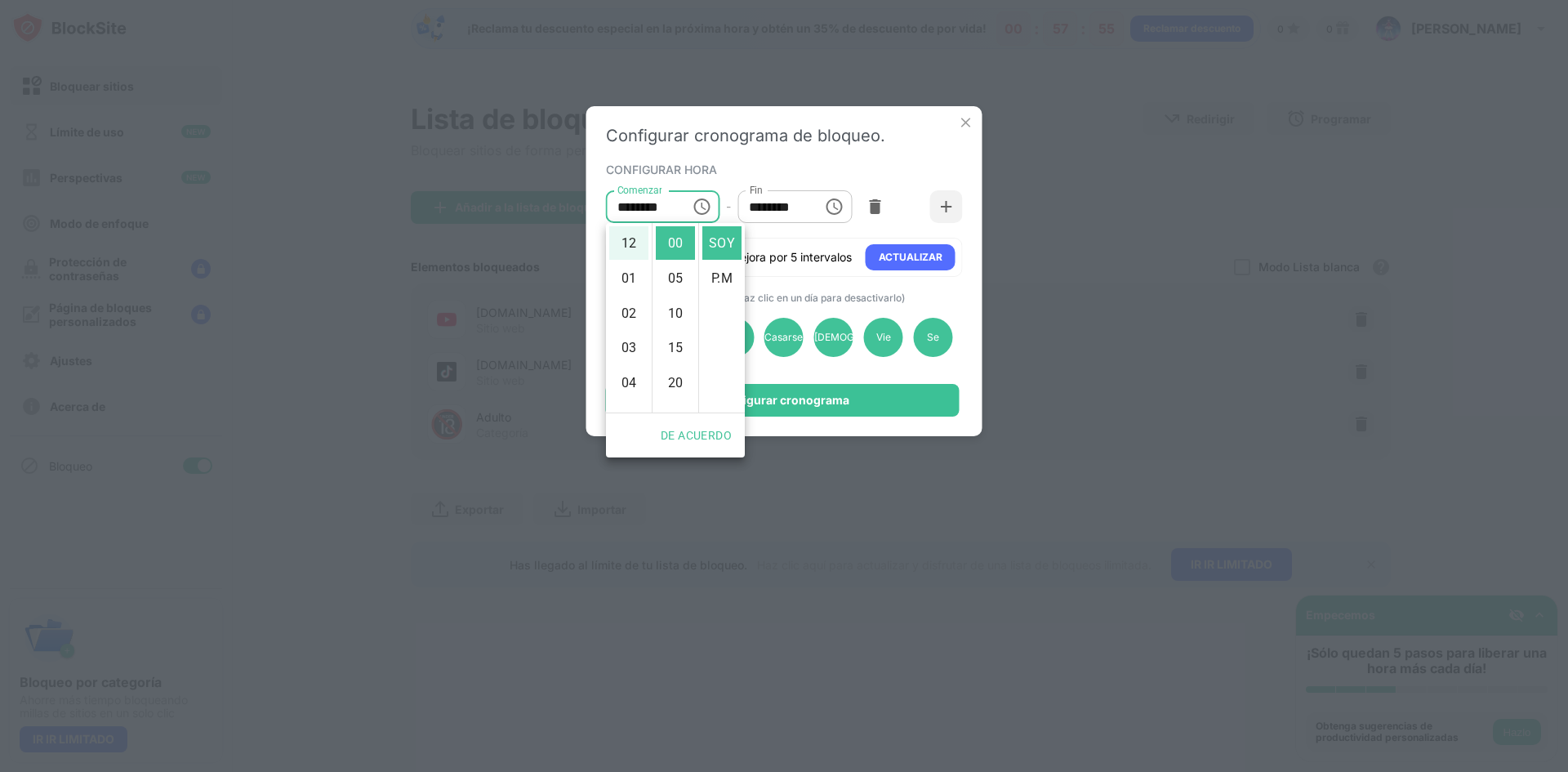
click at [787, 212] on input "********" at bounding box center [775, 206] width 74 height 33
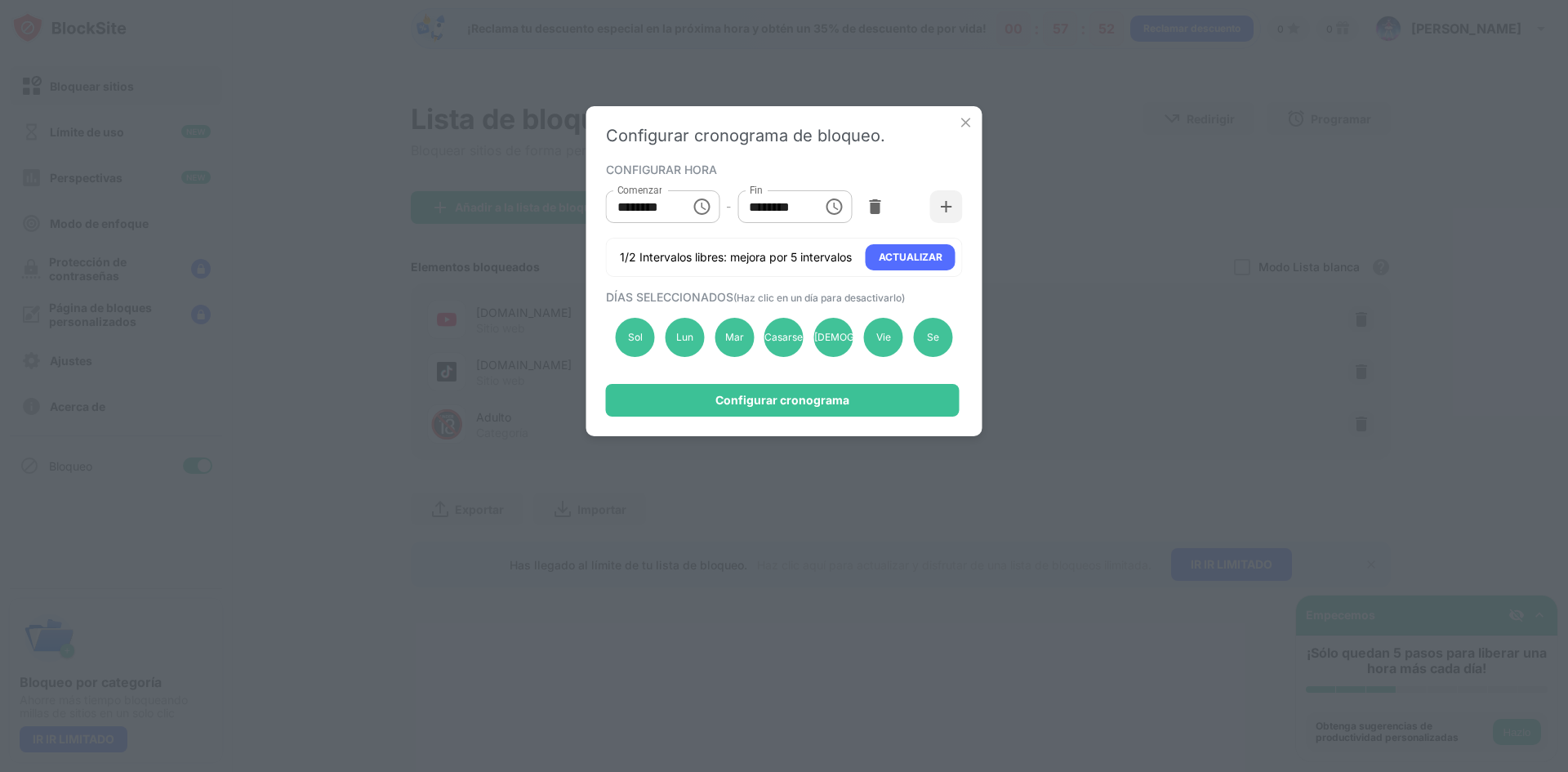
click at [761, 215] on input "********" at bounding box center [775, 206] width 74 height 33
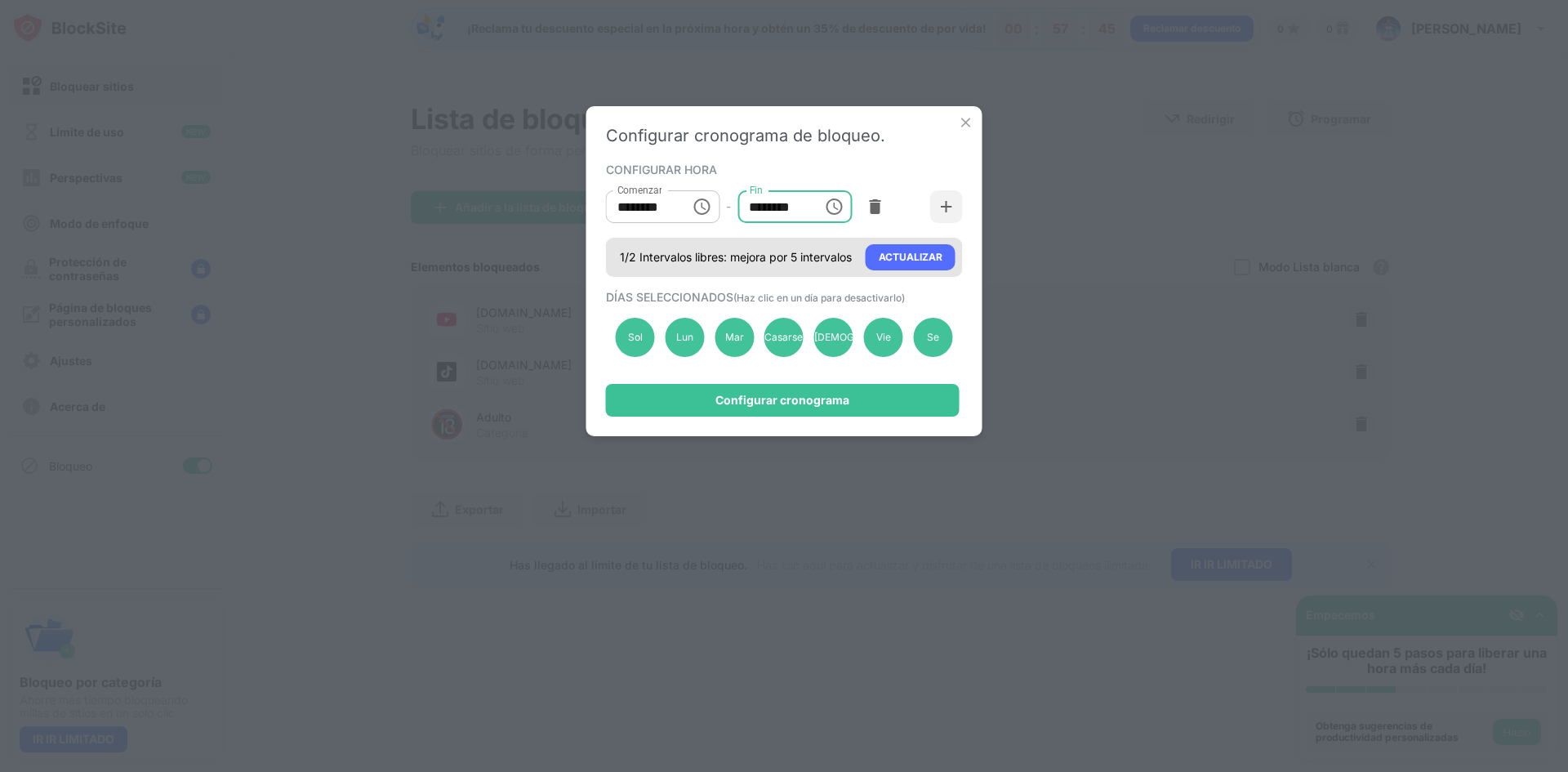
click at [751, 253] on font "1/2 Intervalos libres: mejora por 5 intervalos" at bounding box center [735, 256] width 232 height 14
click at [918, 257] on font "ACTUALIZAR" at bounding box center [910, 256] width 63 height 12
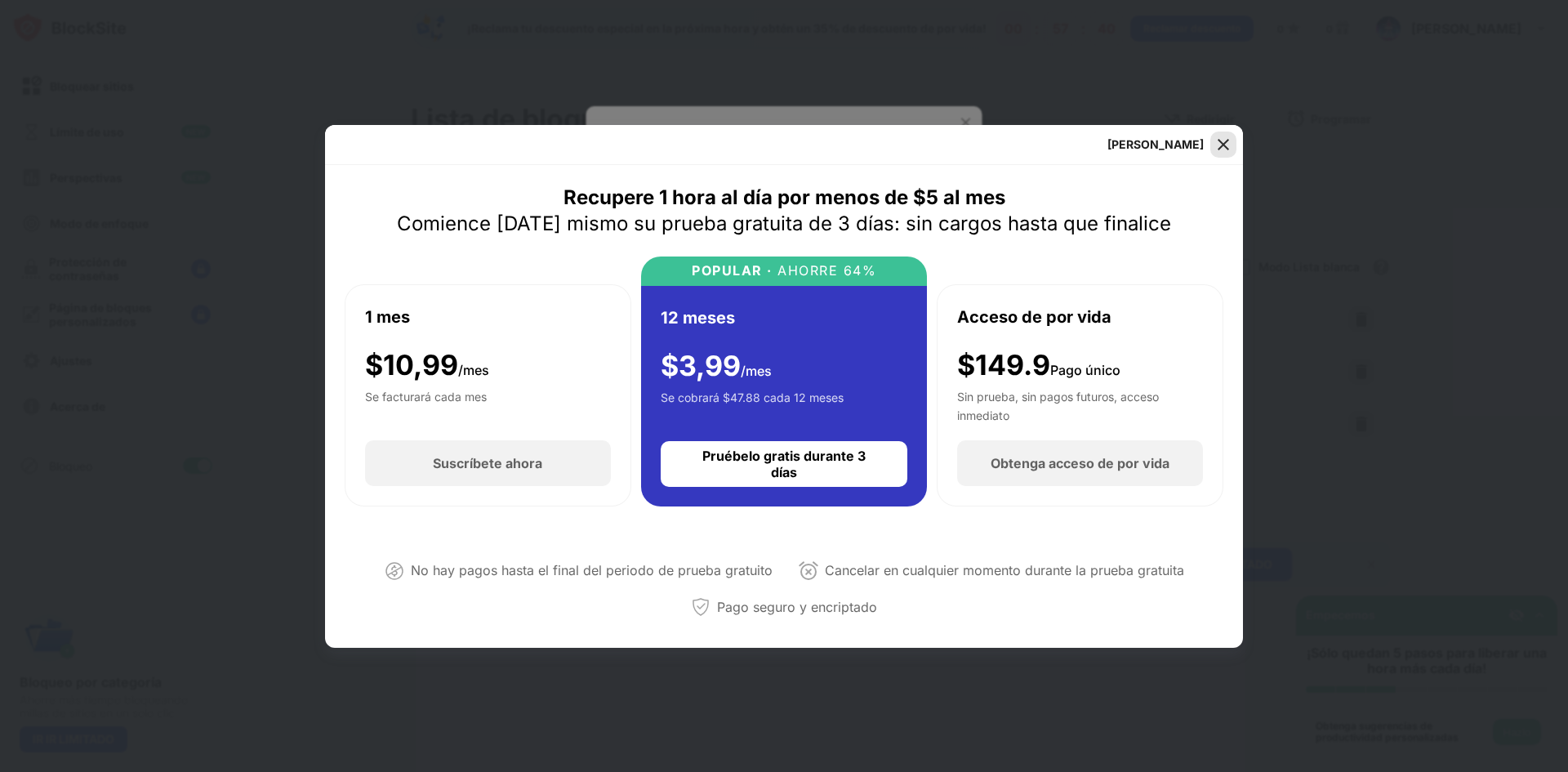
click at [1221, 142] on img at bounding box center [1223, 144] width 16 height 16
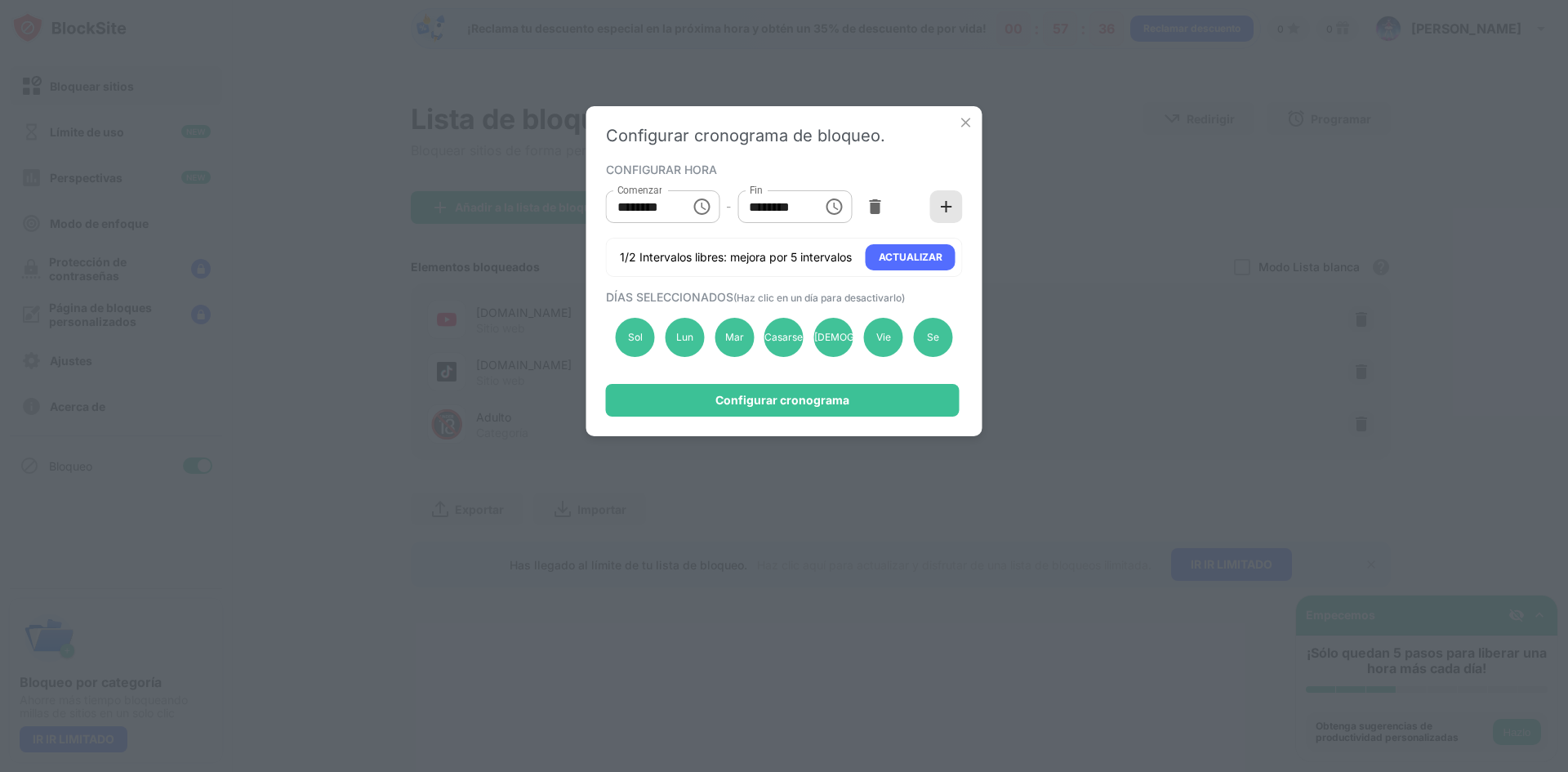
click at [930, 201] on div at bounding box center [946, 206] width 33 height 33
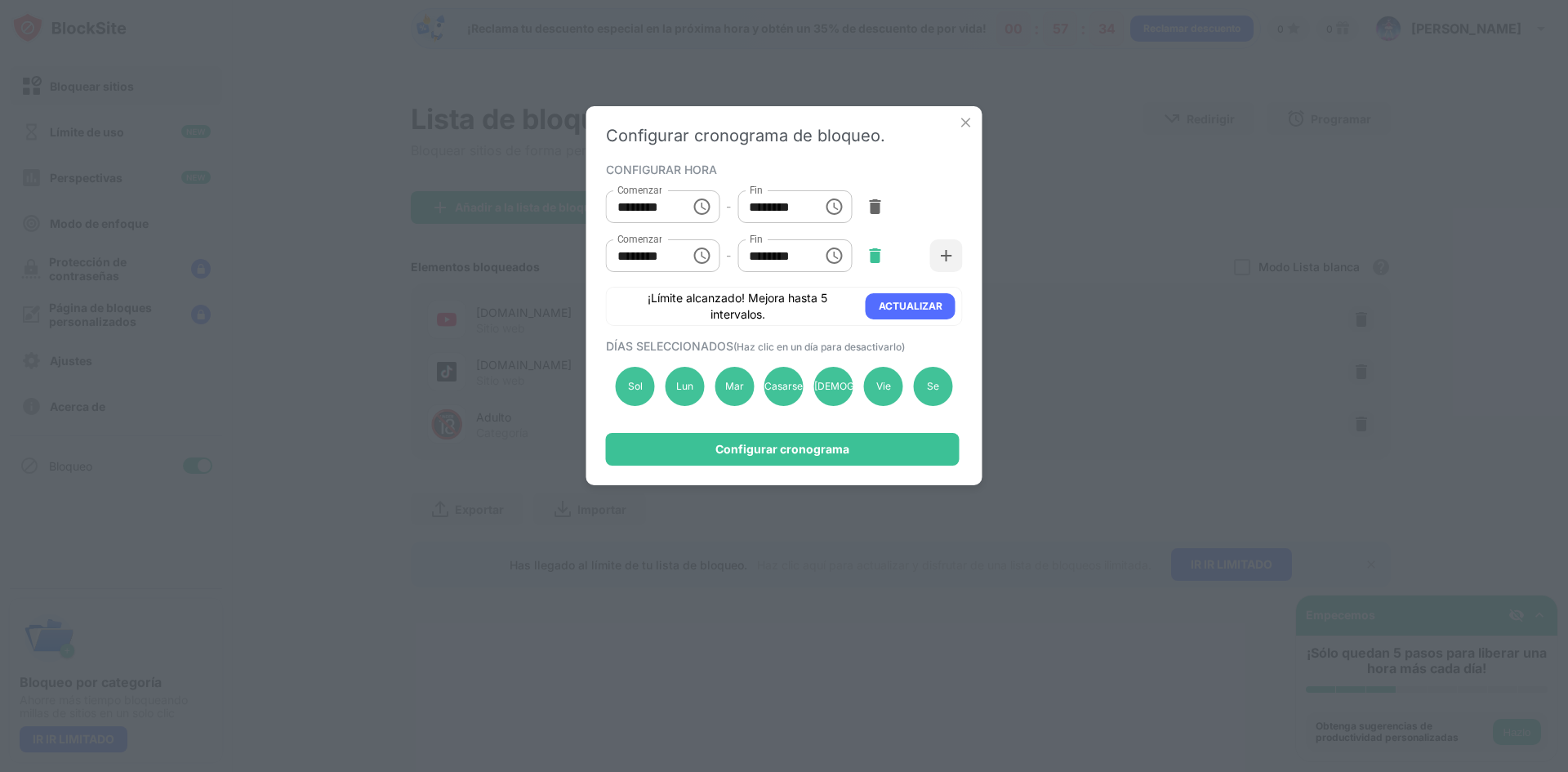
click at [865, 260] on div at bounding box center [875, 255] width 33 height 33
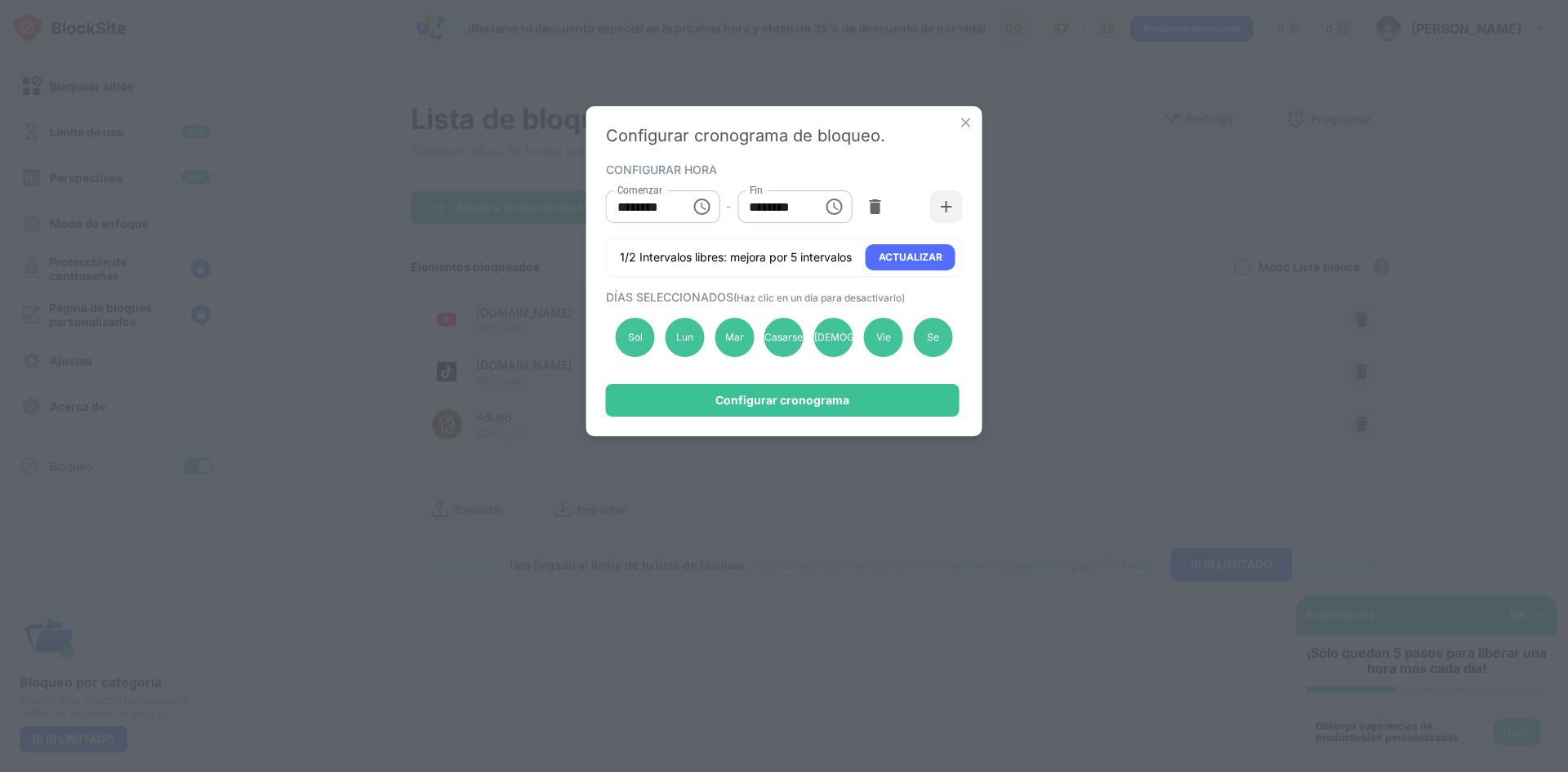
click at [708, 202] on icon "Elija la hora, la hora seleccionada es 10:00 AM" at bounding box center [701, 206] width 16 height 16
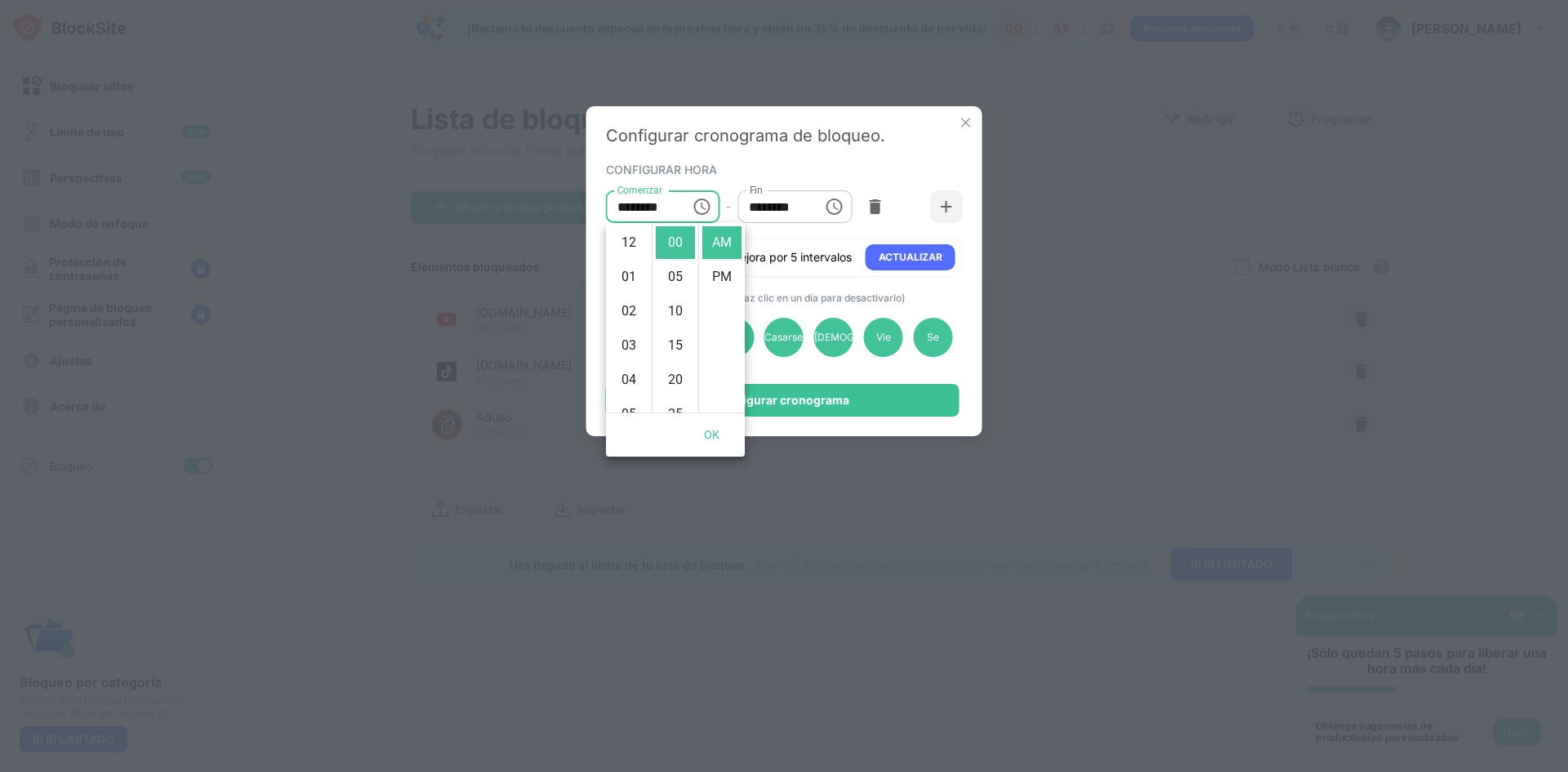
scroll to position [349, 0]
click at [773, 220] on input "********" at bounding box center [775, 206] width 74 height 33
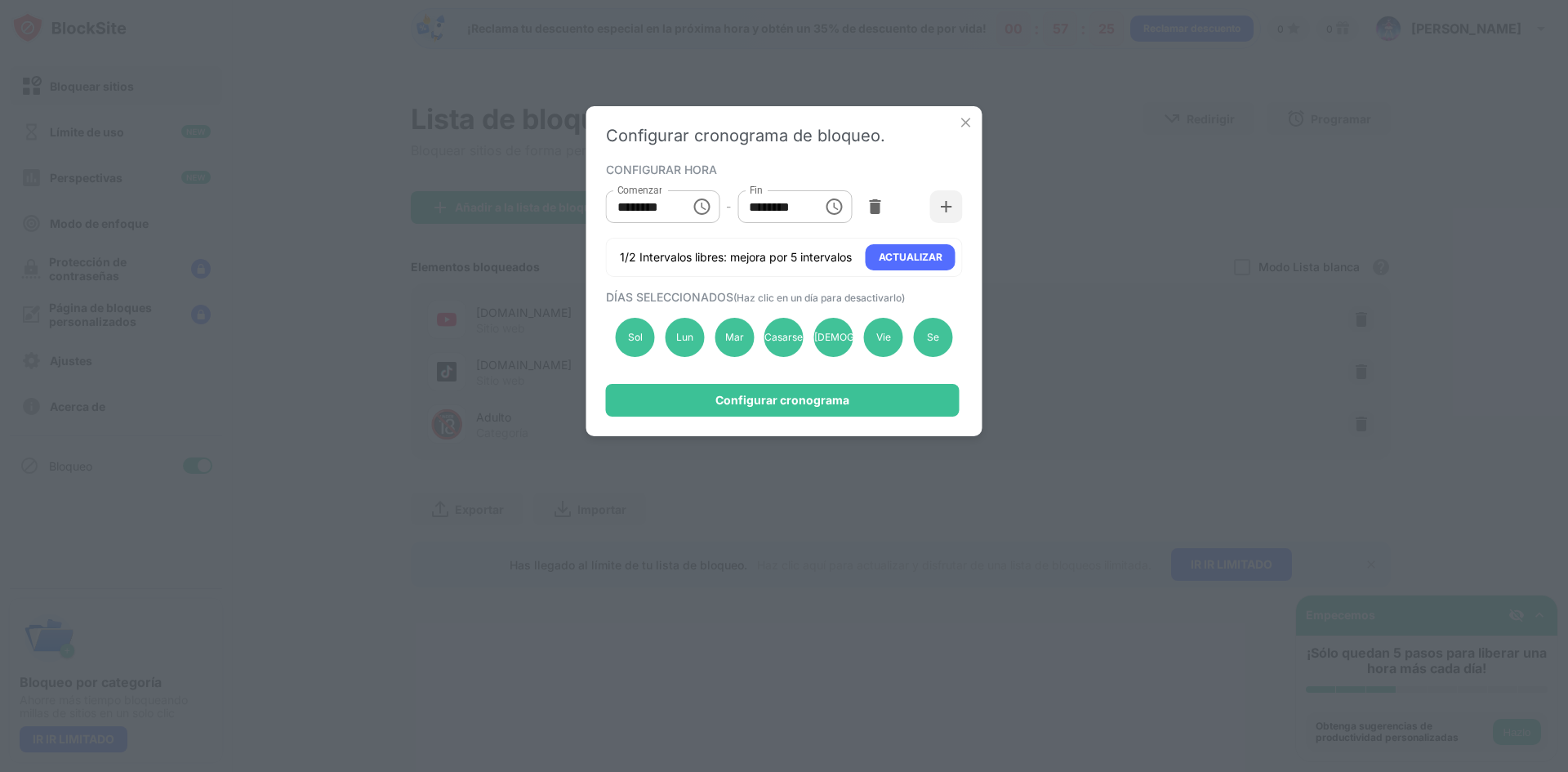
click at [758, 206] on input "********" at bounding box center [775, 206] width 74 height 33
click at [798, 202] on input "********" at bounding box center [775, 206] width 74 height 33
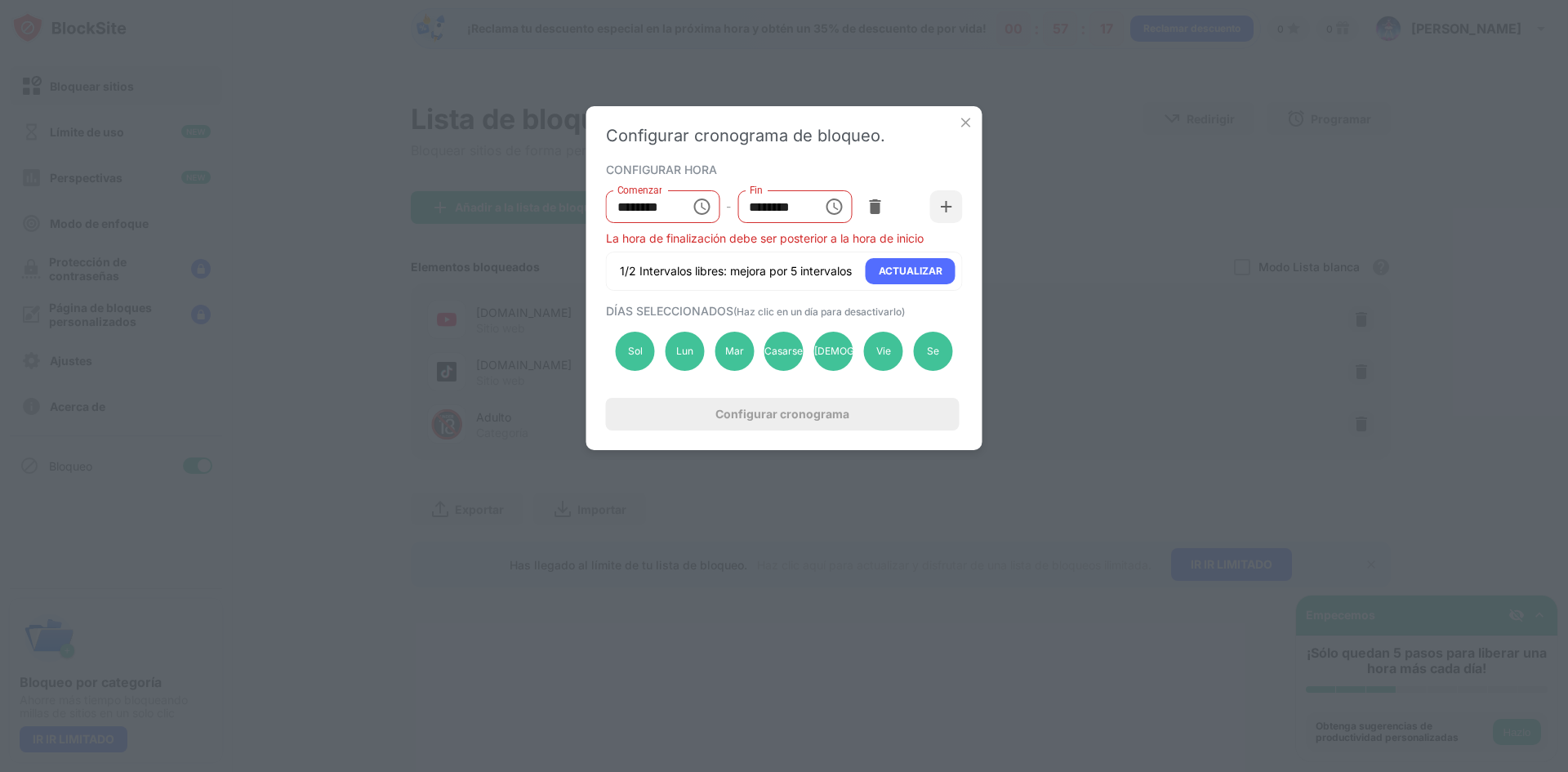
click at [996, 237] on div "Configurar cronograma de bloqueo. CONFIGURAR HORA Comenzar ******** Comenzar - …" at bounding box center [784, 386] width 1568 height 772
click at [764, 207] on input "********" at bounding box center [775, 206] width 74 height 33
click at [768, 211] on input "********" at bounding box center [775, 206] width 74 height 33
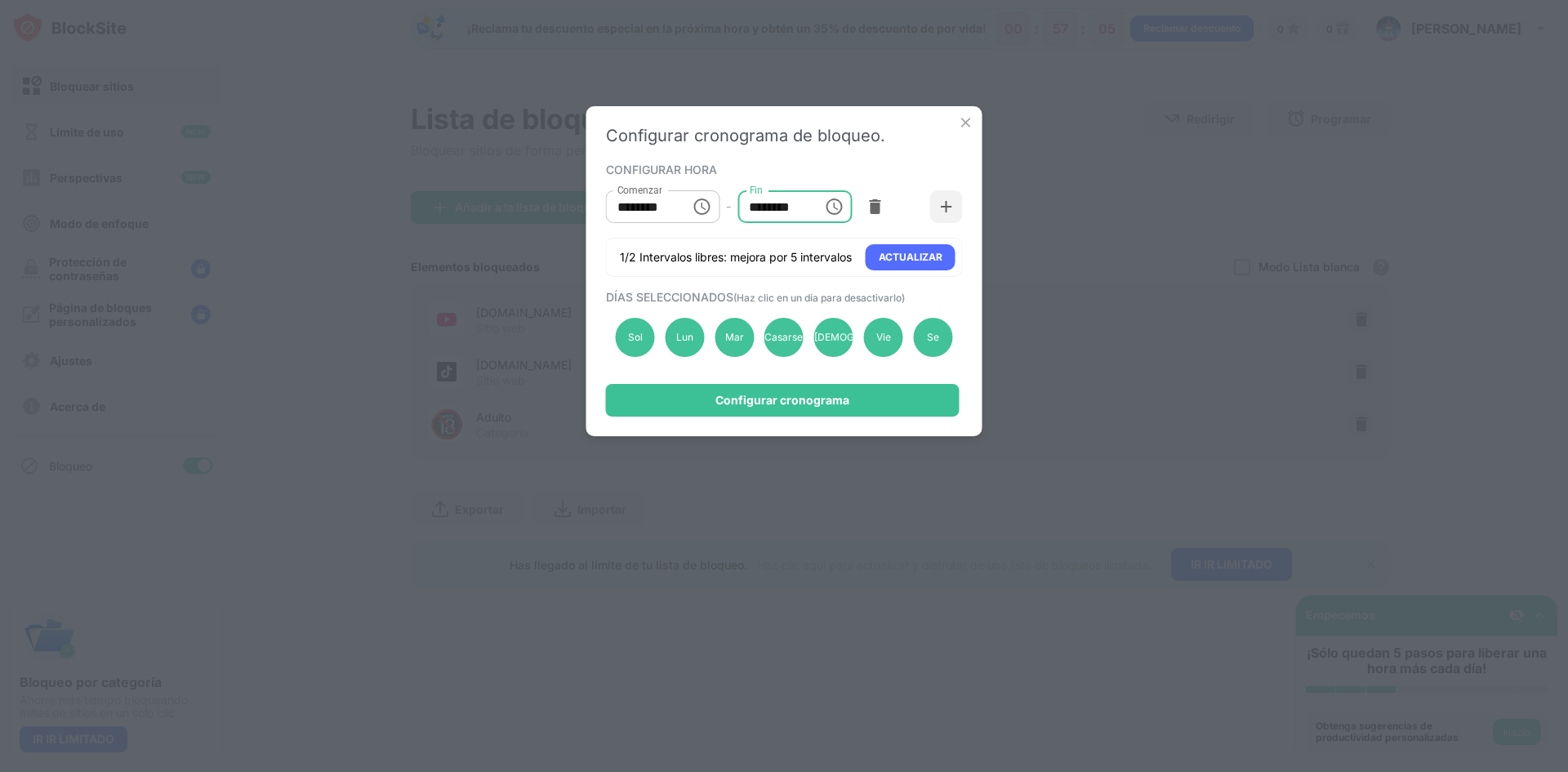
type input "********"
click at [1089, 342] on div "Configurar cronograma de bloqueo. CONFIGURAR HORA Comenzar ******** Comenzar - …" at bounding box center [784, 386] width 1568 height 772
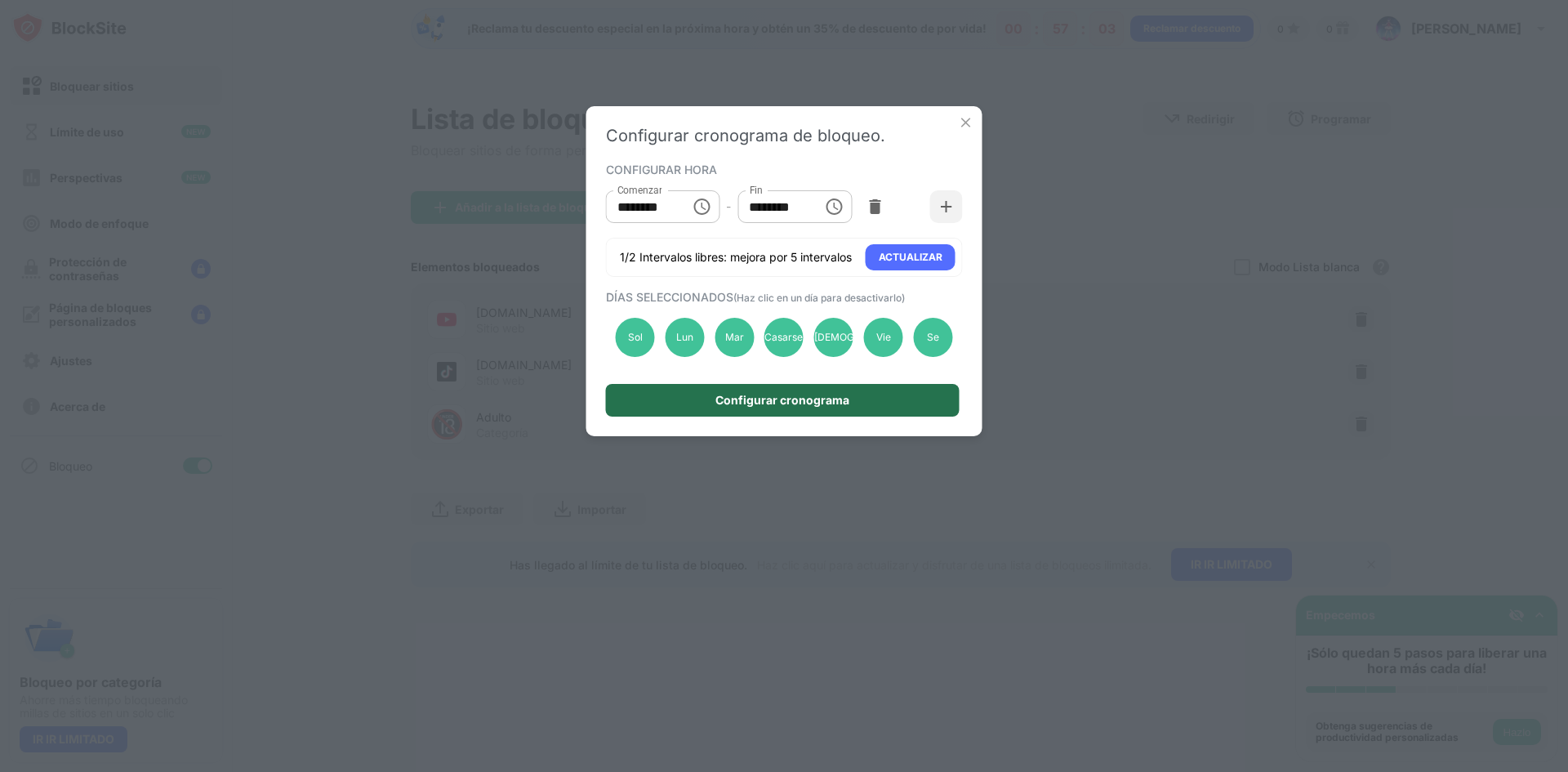
click at [882, 394] on div "Configurar cronograma" at bounding box center [783, 400] width 354 height 33
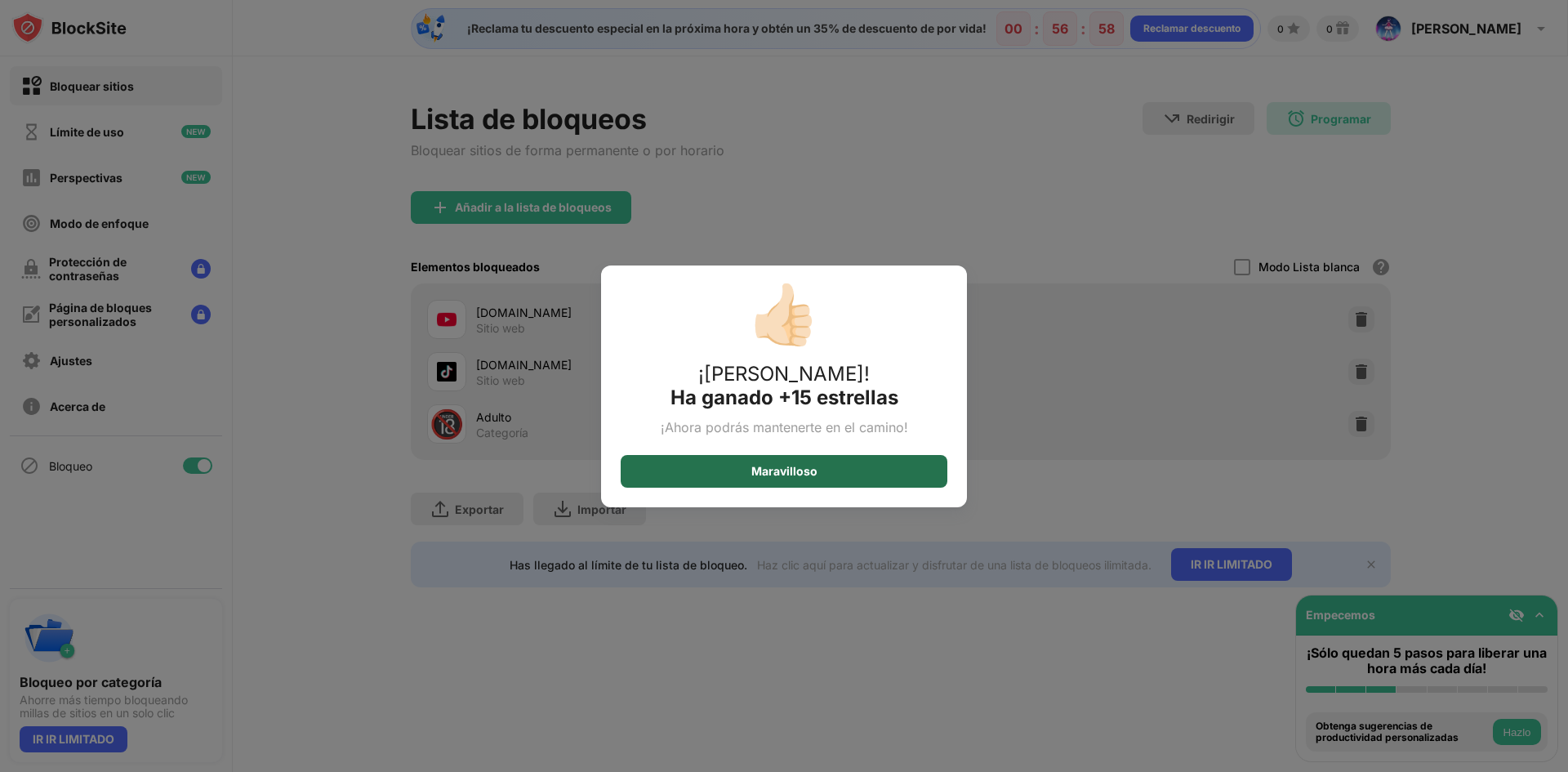
click at [829, 458] on div "Maravilloso" at bounding box center [783, 471] width 326 height 33
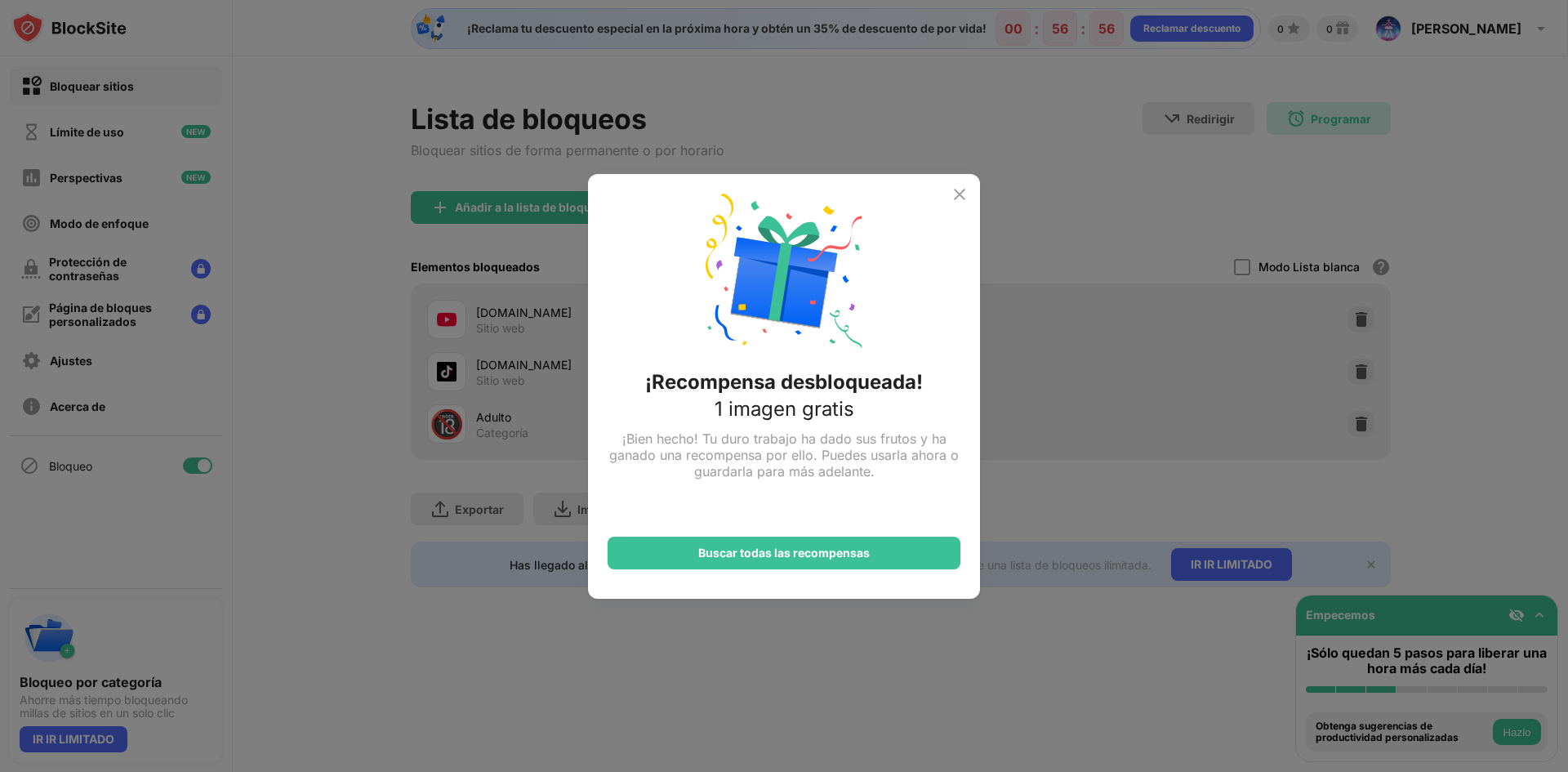
click at [955, 198] on img at bounding box center [959, 194] width 20 height 20
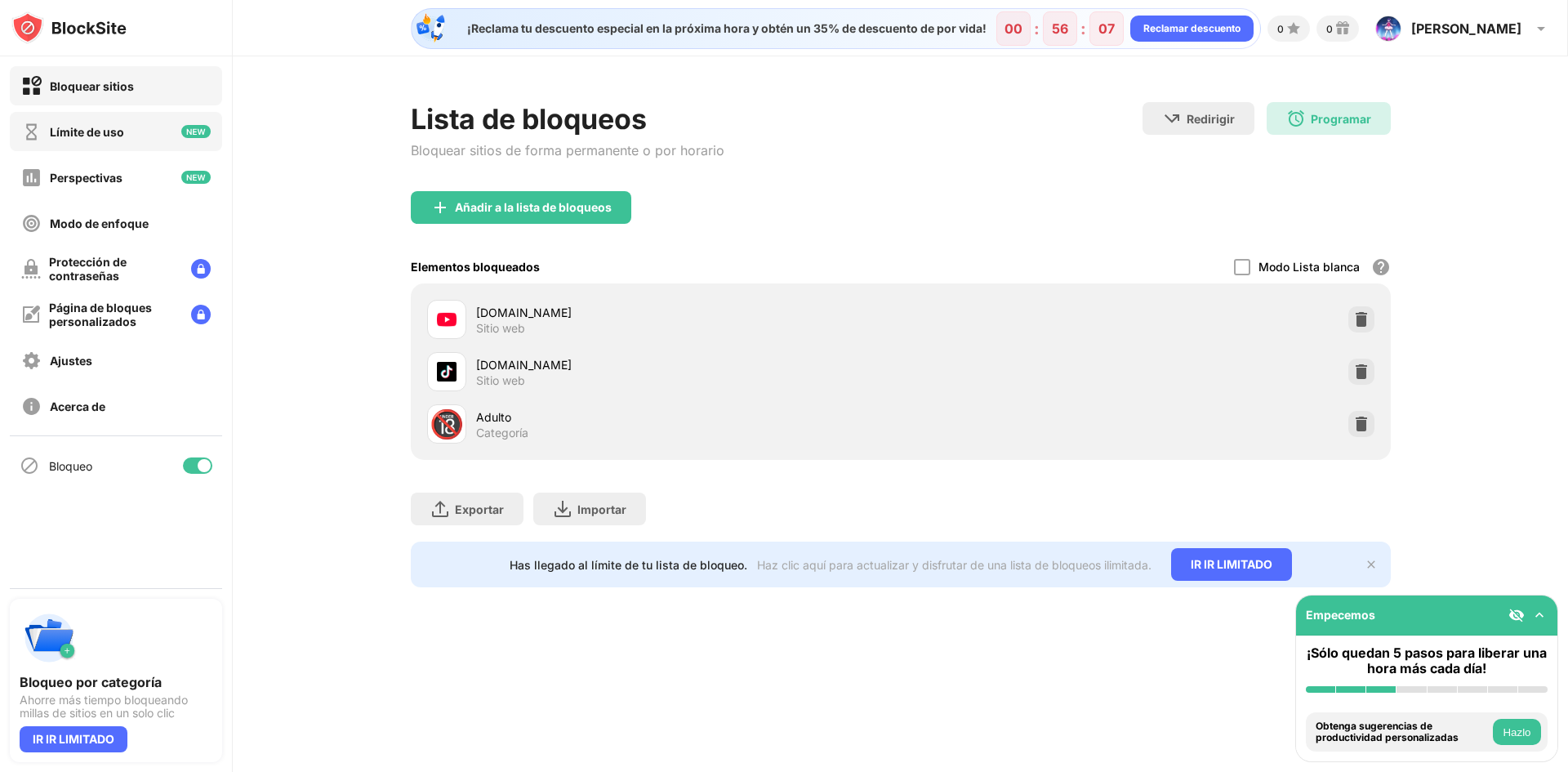
click at [98, 142] on div "Límite de uso" at bounding box center [115, 131] width 213 height 39
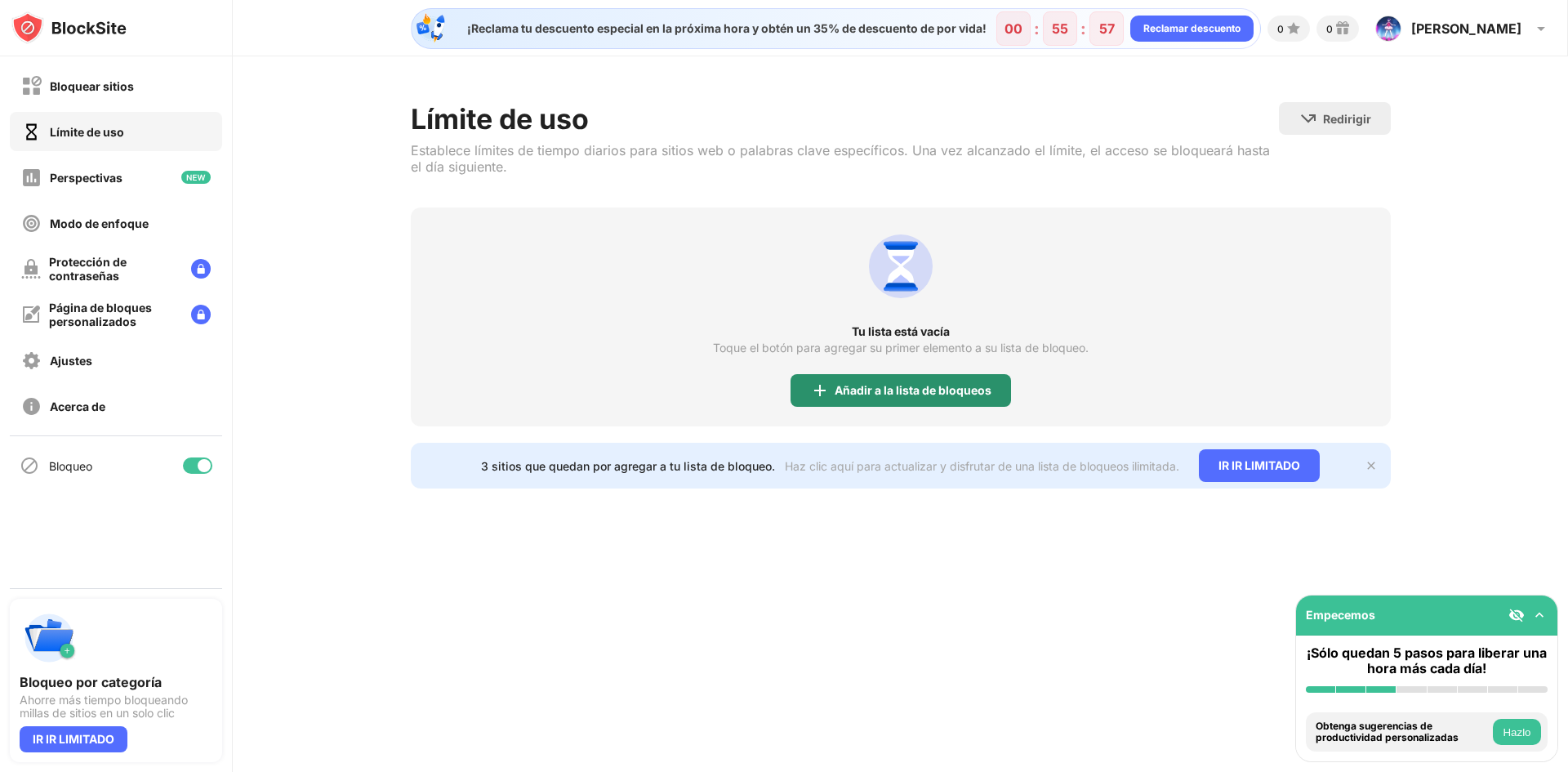
click at [830, 398] on div "Añadir a la lista de bloqueos" at bounding box center [900, 390] width 220 height 33
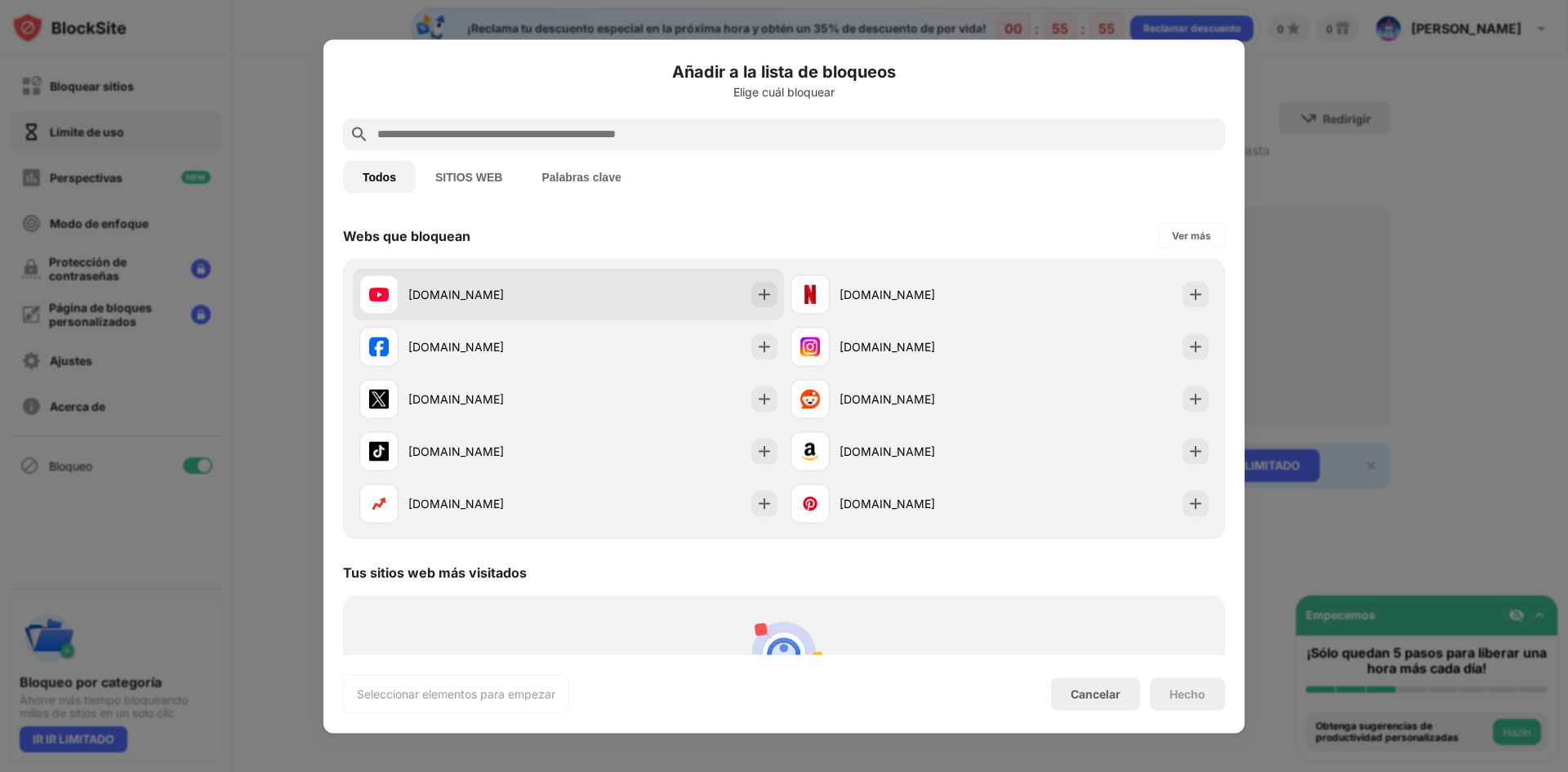
click at [463, 297] on font "[DOMAIN_NAME]" at bounding box center [456, 294] width 96 height 14
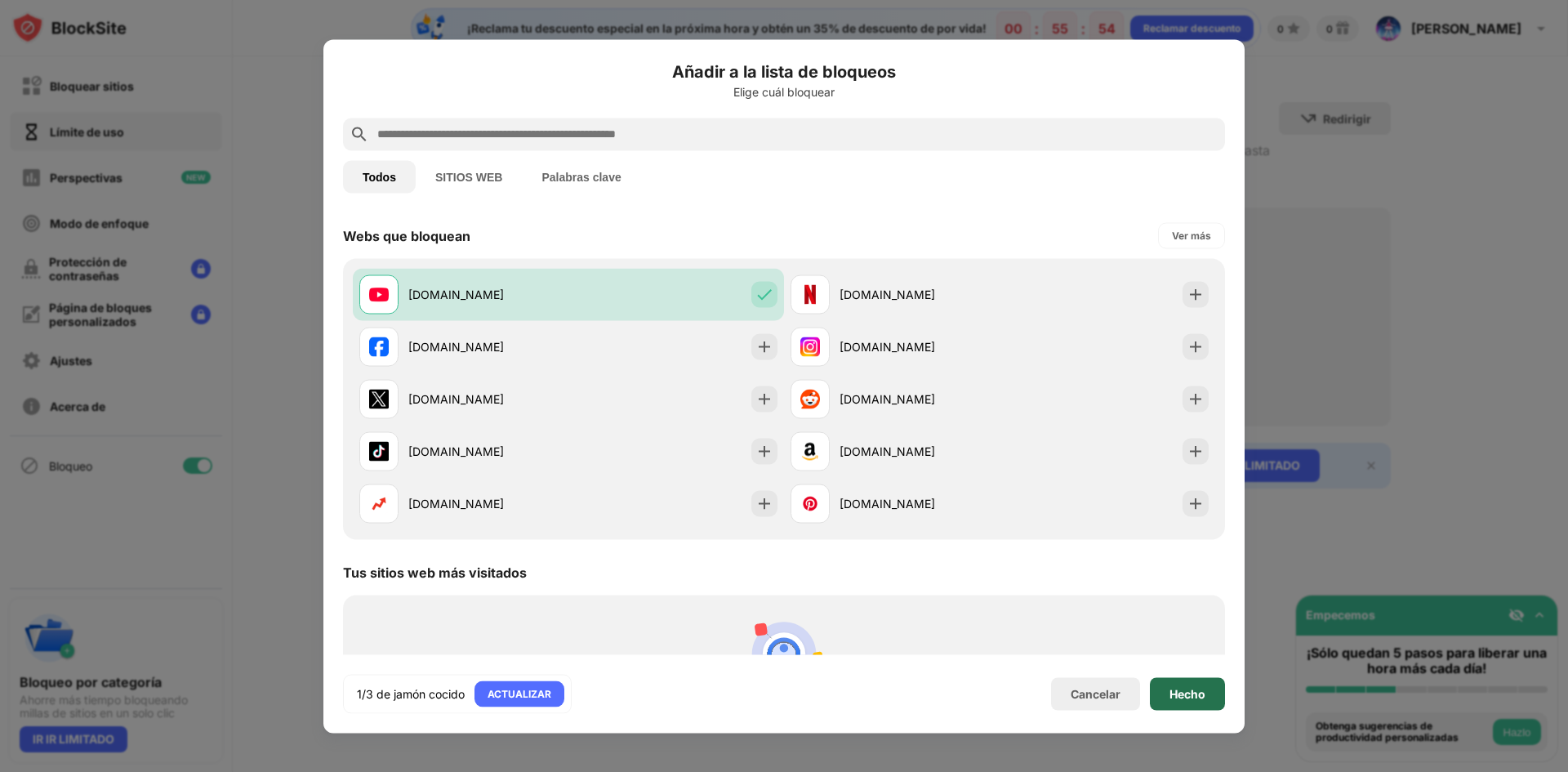
click at [1169, 691] on font "Hecho" at bounding box center [1187, 693] width 36 height 14
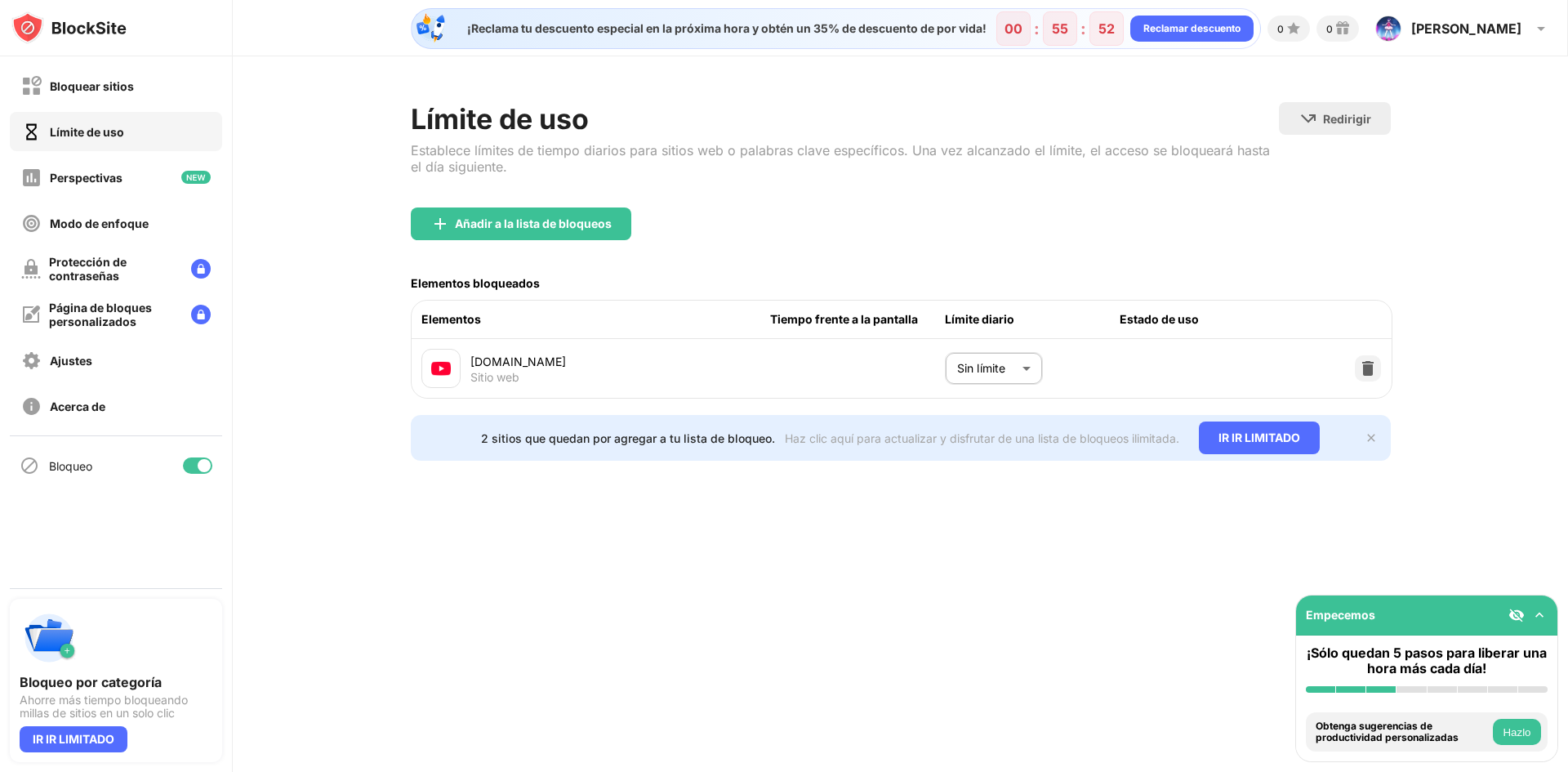
click at [968, 366] on body "Bloquear sitios Límite de uso Perspectivas Modo de enfoque Protección de contra…" at bounding box center [784, 386] width 1568 height 772
click at [955, 457] on font "5 minutos" at bounding box center [966, 460] width 52 height 14
type input "*"
click at [1137, 506] on div "Límite de uso Establece límites de tiempo diarios para sitios web o palabras cl…" at bounding box center [900, 282] width 1335 height 450
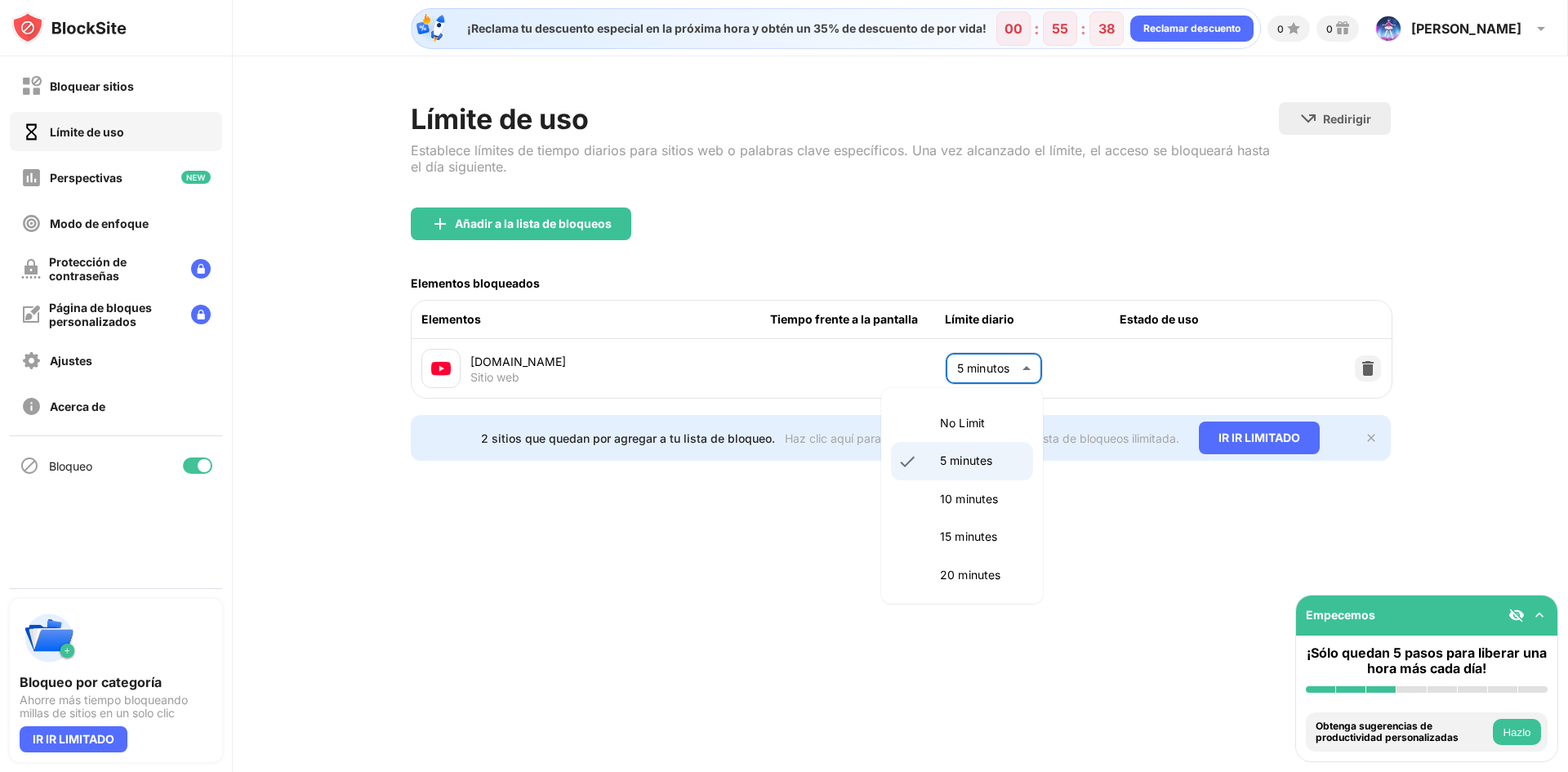
click at [1007, 370] on body "Bloquear sitios Límite de uso Perspectivas Modo de enfoque Protección de contra…" at bounding box center [784, 386] width 1568 height 772
click at [1076, 377] on div at bounding box center [784, 386] width 1568 height 772
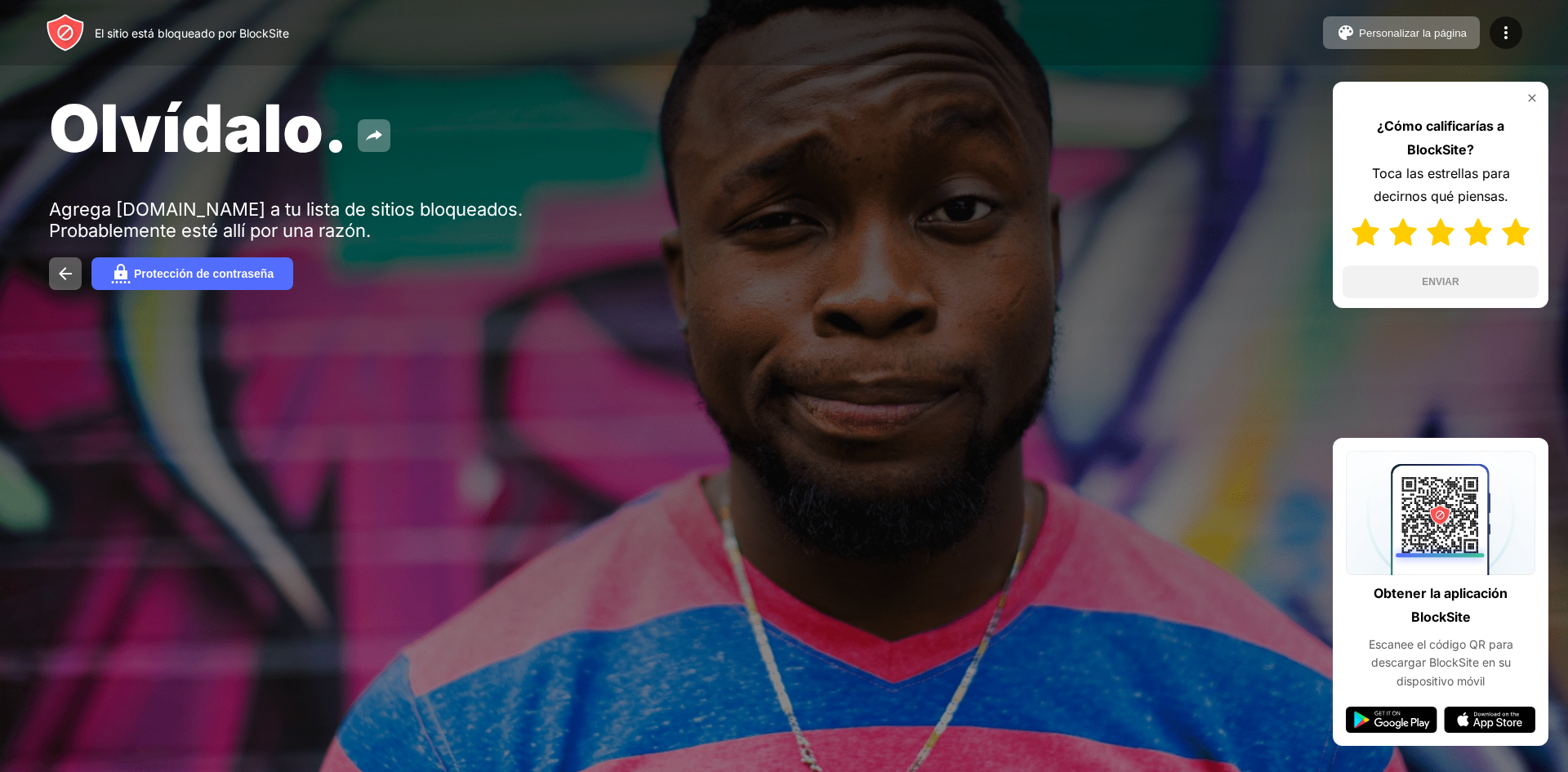
click at [1512, 237] on img at bounding box center [1515, 232] width 27 height 27
click at [1458, 284] on font "ENVIAR" at bounding box center [1439, 282] width 37 height 11
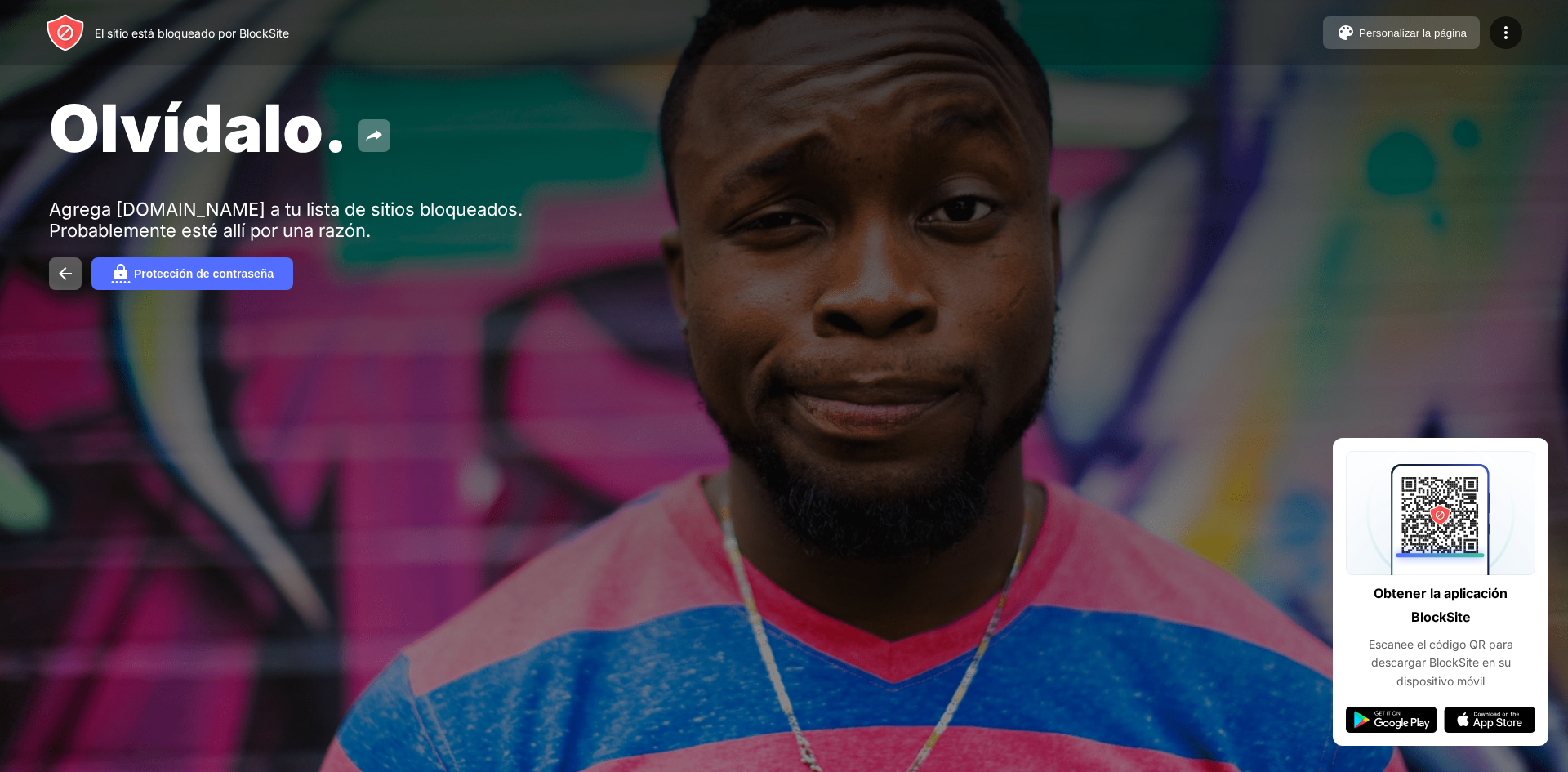
click at [1382, 33] on font "Personalizar la página" at bounding box center [1413, 32] width 108 height 12
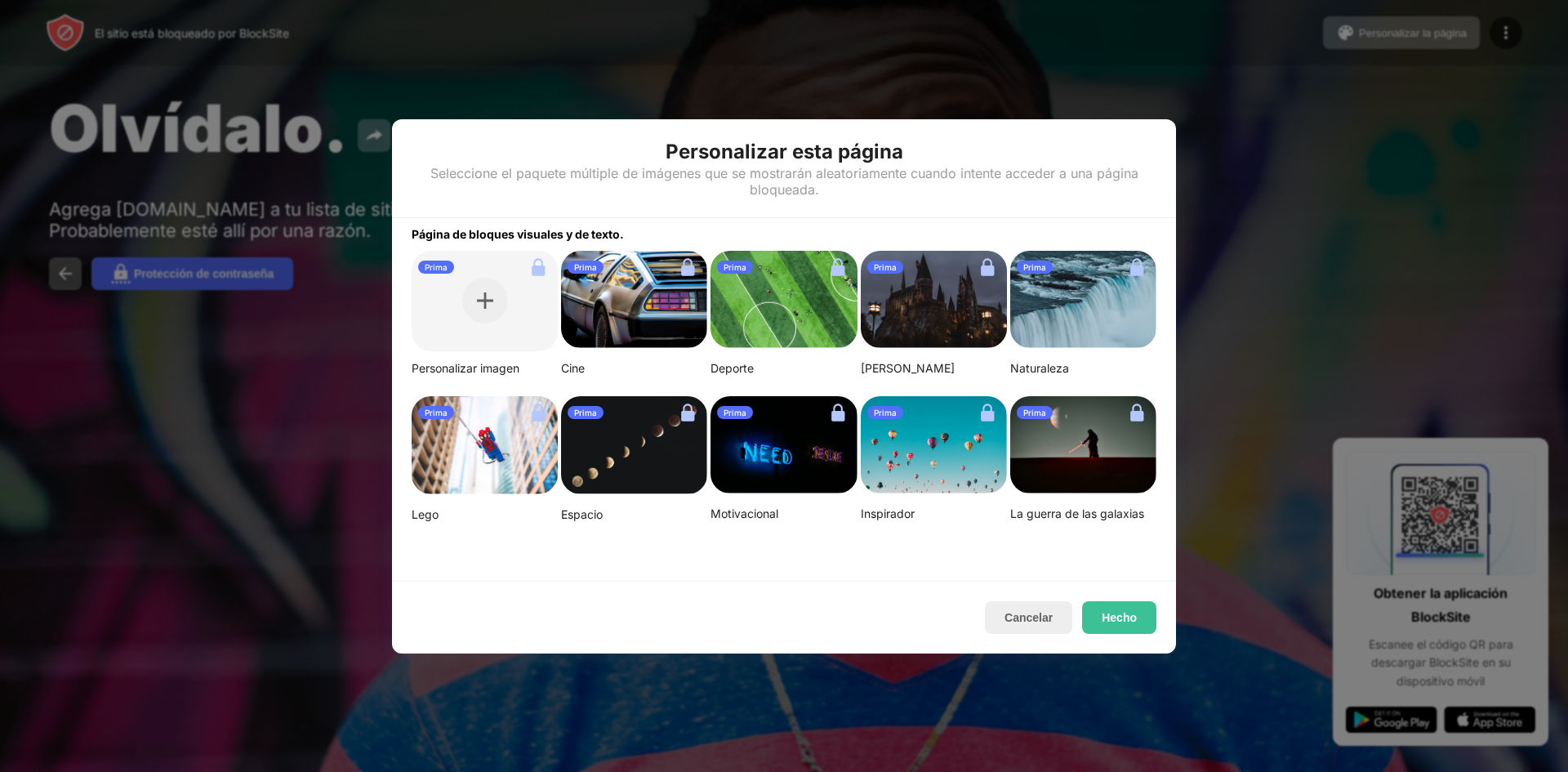
click at [938, 284] on img at bounding box center [933, 300] width 147 height 98
click at [1024, 621] on font "Cancelar" at bounding box center [1028, 618] width 48 height 13
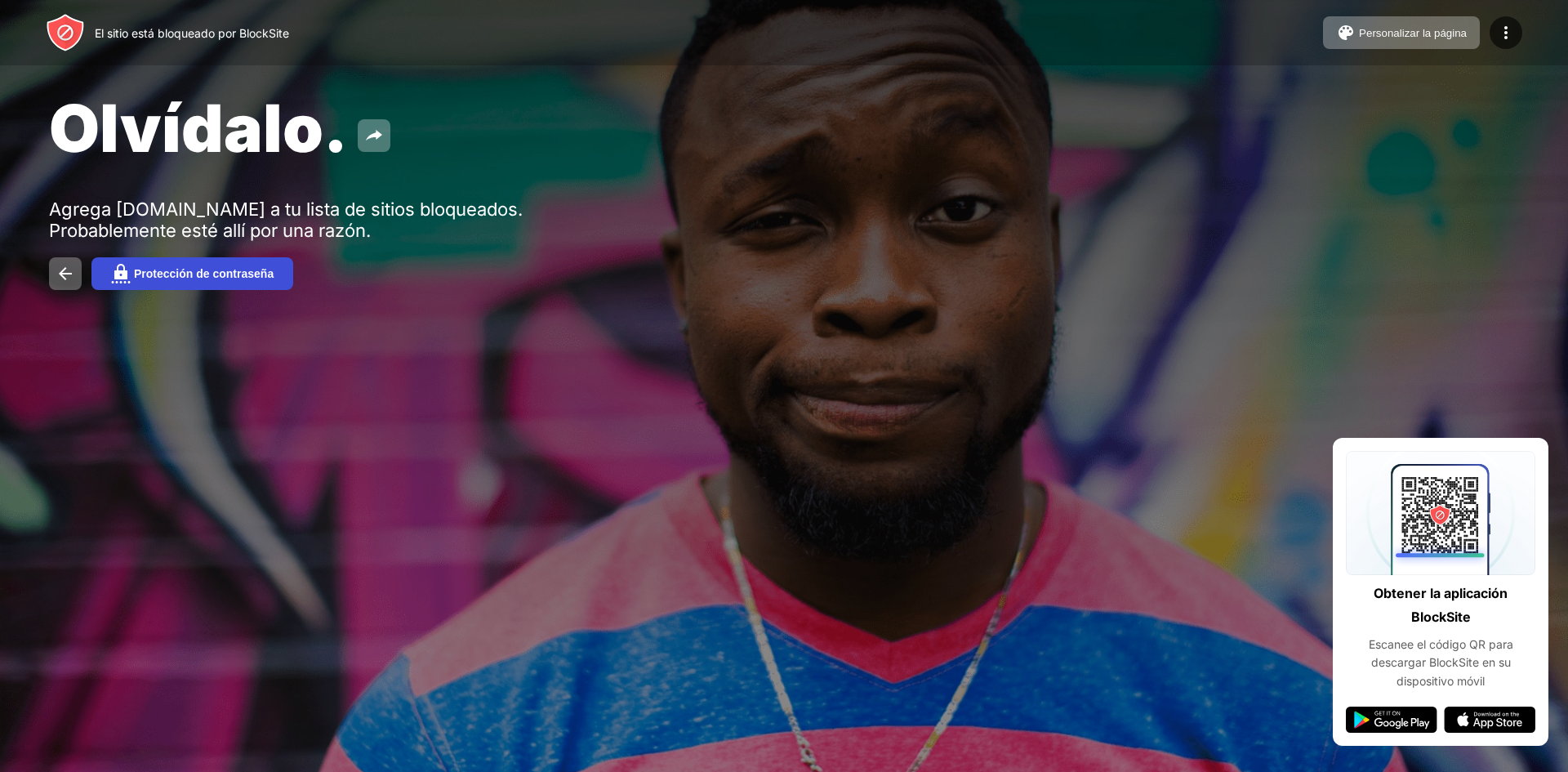
click at [141, 280] on button "Protección de contraseña" at bounding box center [192, 273] width 201 height 33
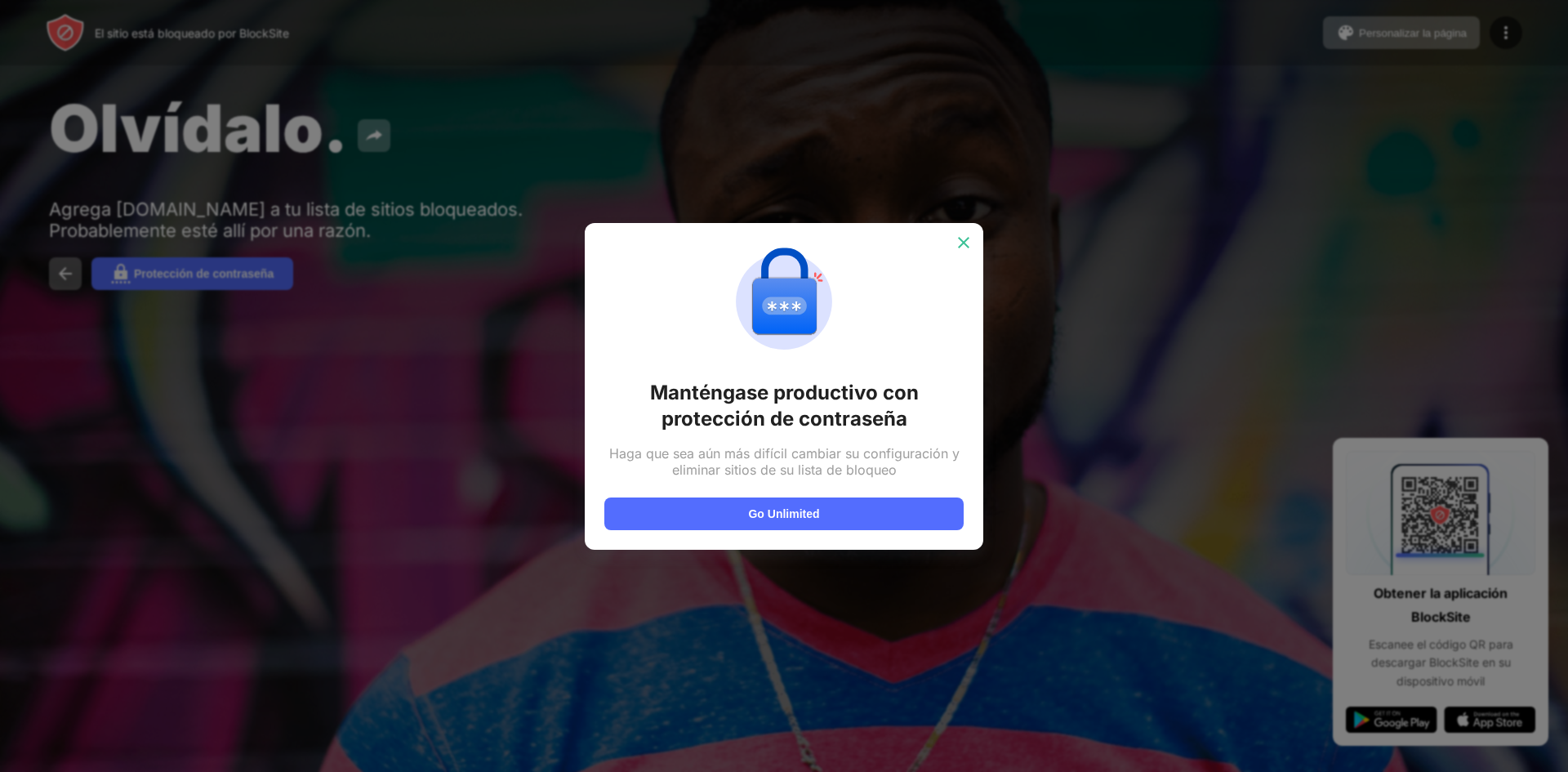
click at [972, 242] on div at bounding box center [964, 243] width 26 height 26
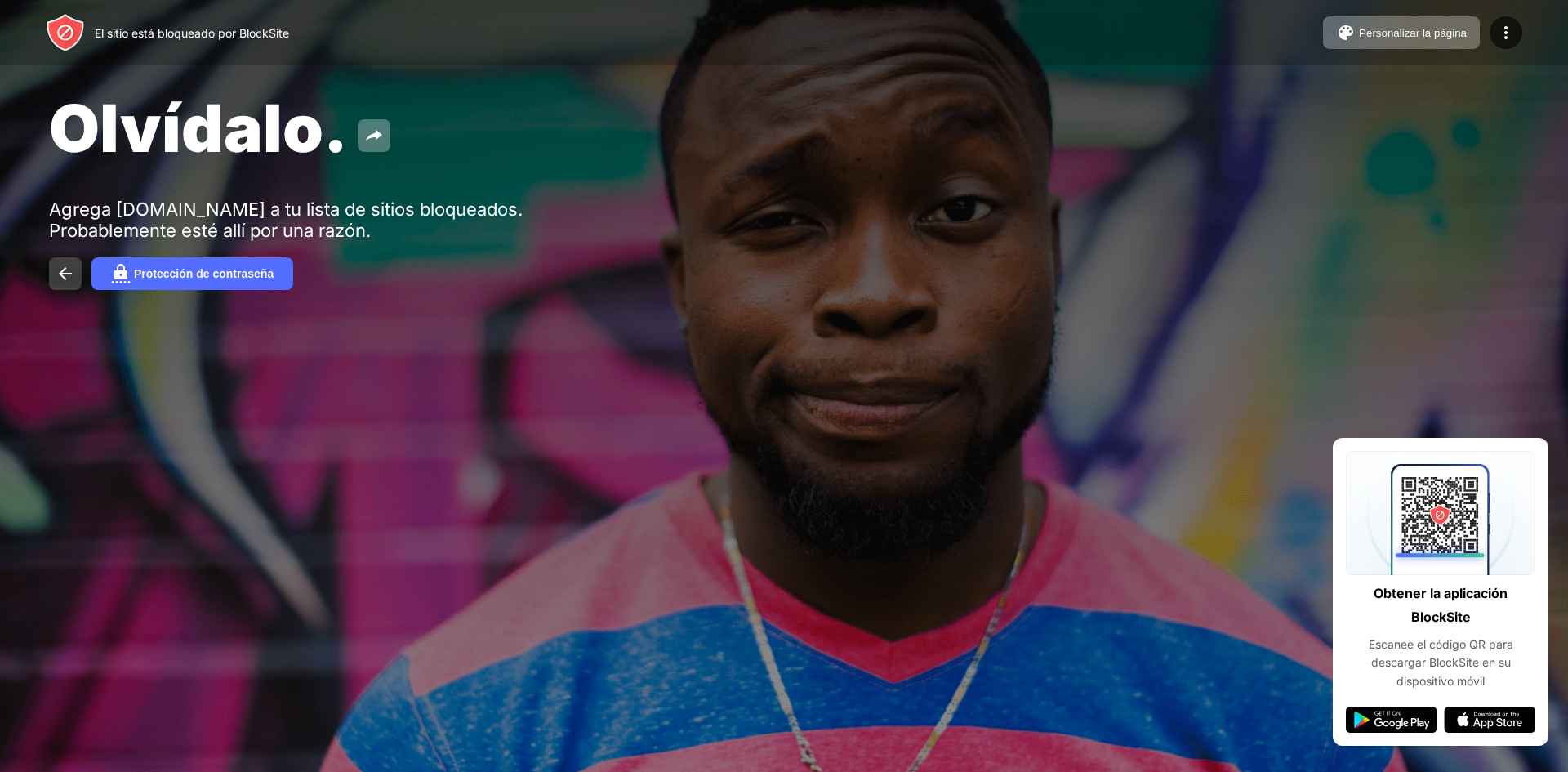
click at [61, 262] on button at bounding box center [65, 273] width 33 height 33
click at [1516, 26] on div at bounding box center [1506, 32] width 33 height 33
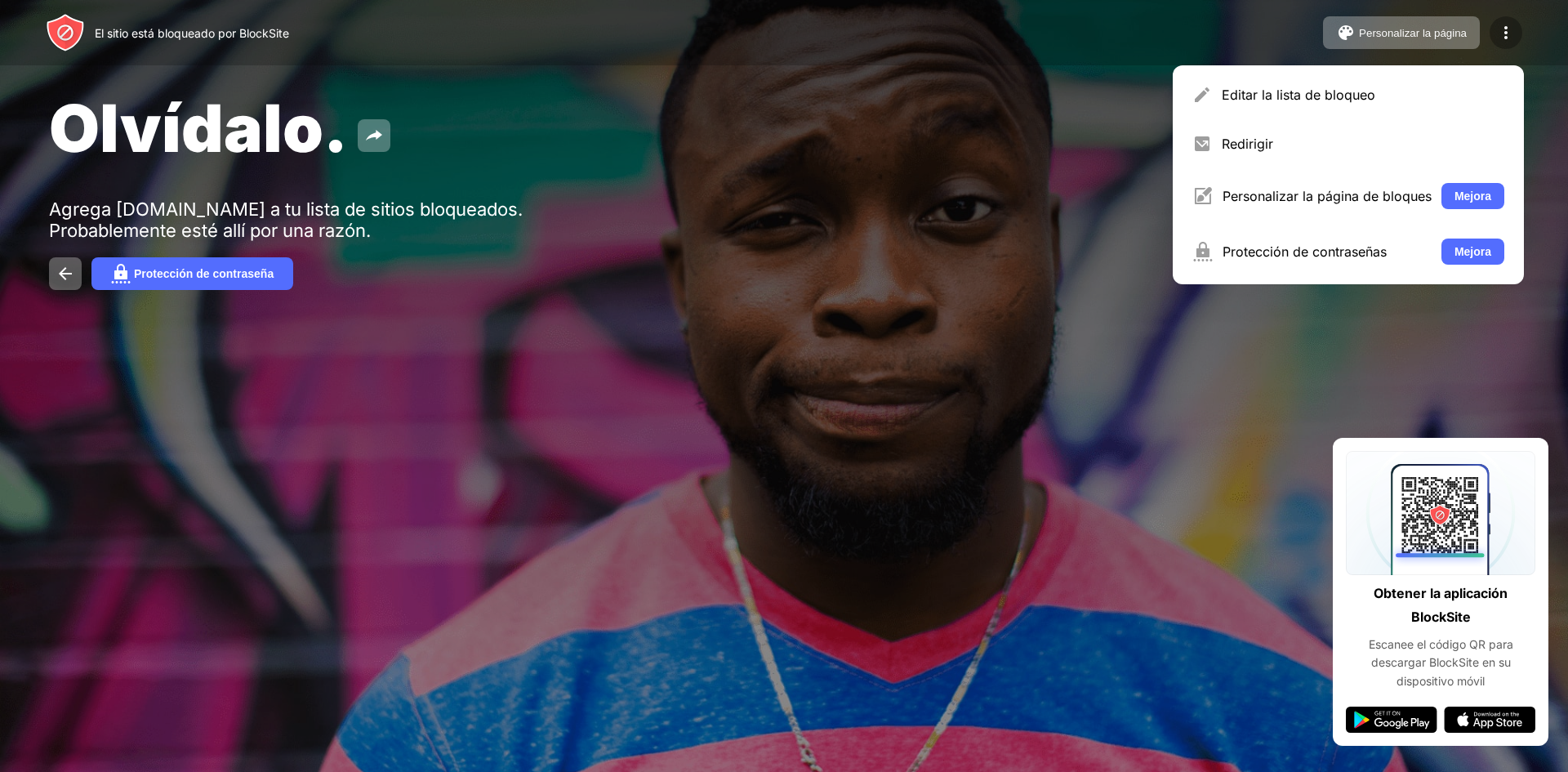
click at [1497, 26] on img at bounding box center [1506, 32] width 20 height 20
